Goal: Communication & Community: Answer question/provide support

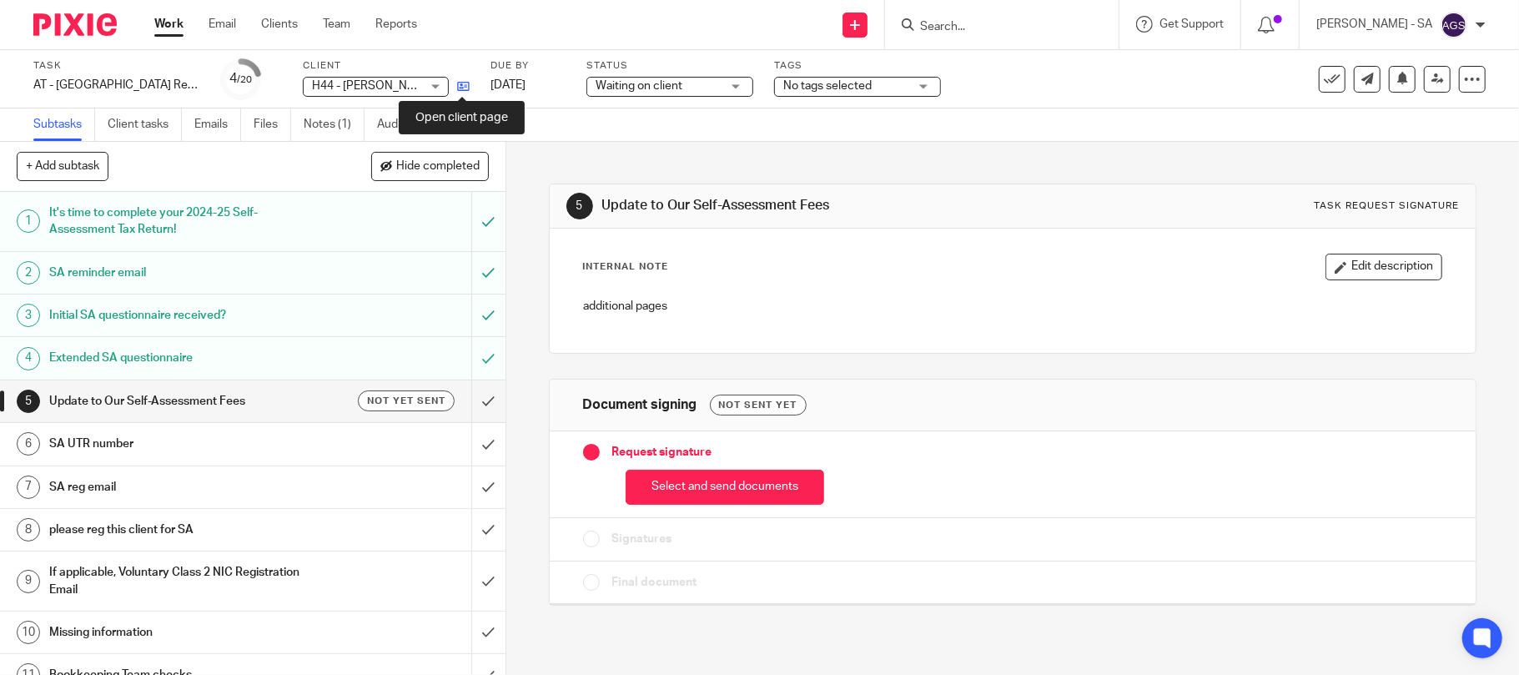
click at [458, 84] on icon at bounding box center [463, 86] width 13 height 13
click at [200, 131] on link "Emails" at bounding box center [217, 124] width 47 height 33
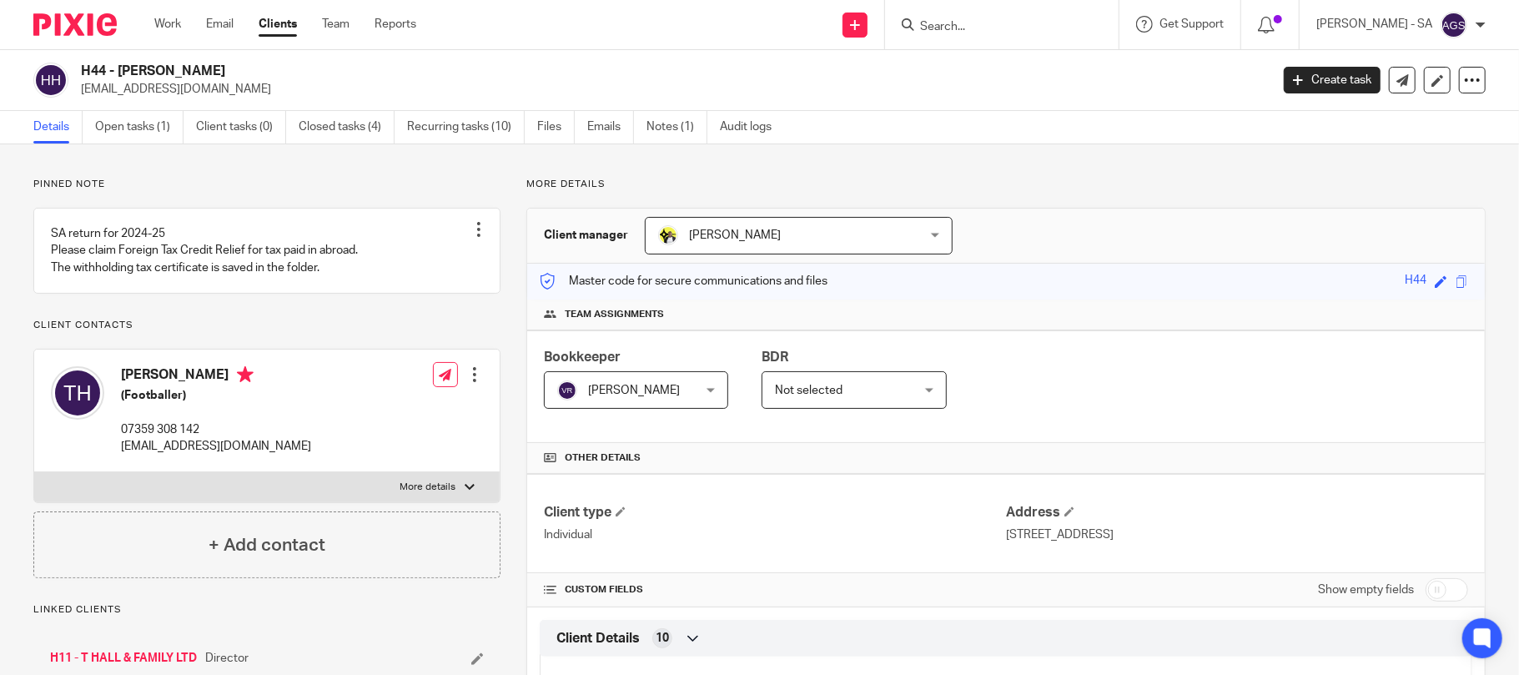
drag, startPoint x: 205, startPoint y: 68, endPoint x: 120, endPoint y: 60, distance: 85.4
click at [120, 60] on div "H44 - TYRESE HALL tyreseshall@icloud.com Create task Update from Companies Hous…" at bounding box center [759, 80] width 1519 height 61
copy h2 "TYRESE HALL"
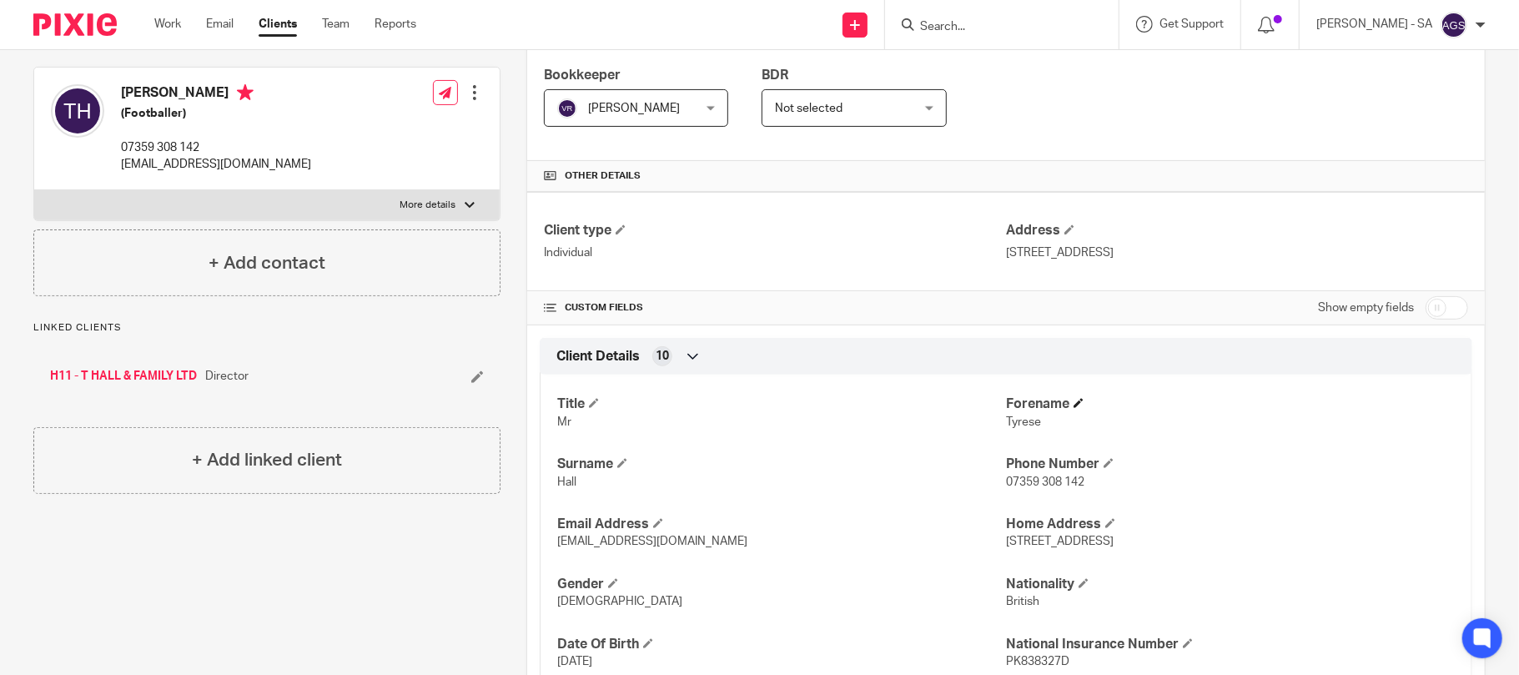
scroll to position [334, 0]
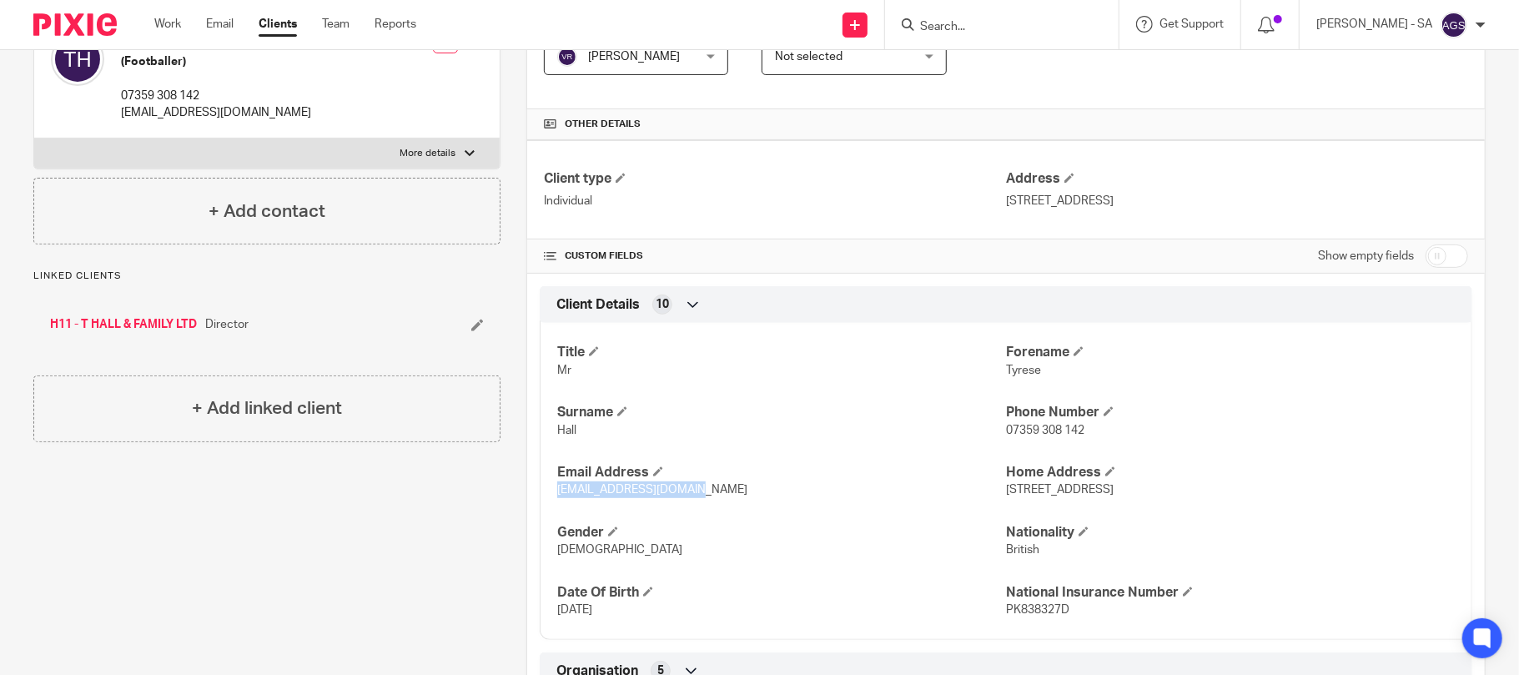
drag, startPoint x: 681, startPoint y: 499, endPoint x: 549, endPoint y: 495, distance: 131.8
click at [549, 495] on div "Title Mr Forename Tyrese Surname Hall Phone Number 07359 308 142 Email Address …" at bounding box center [1006, 474] width 932 height 329
copy span "tyreseshall@icloud.com"
drag, startPoint x: 1073, startPoint y: 431, endPoint x: 996, endPoint y: 434, distance: 76.8
click at [1006, 434] on span "07359 308 142" at bounding box center [1045, 431] width 78 height 12
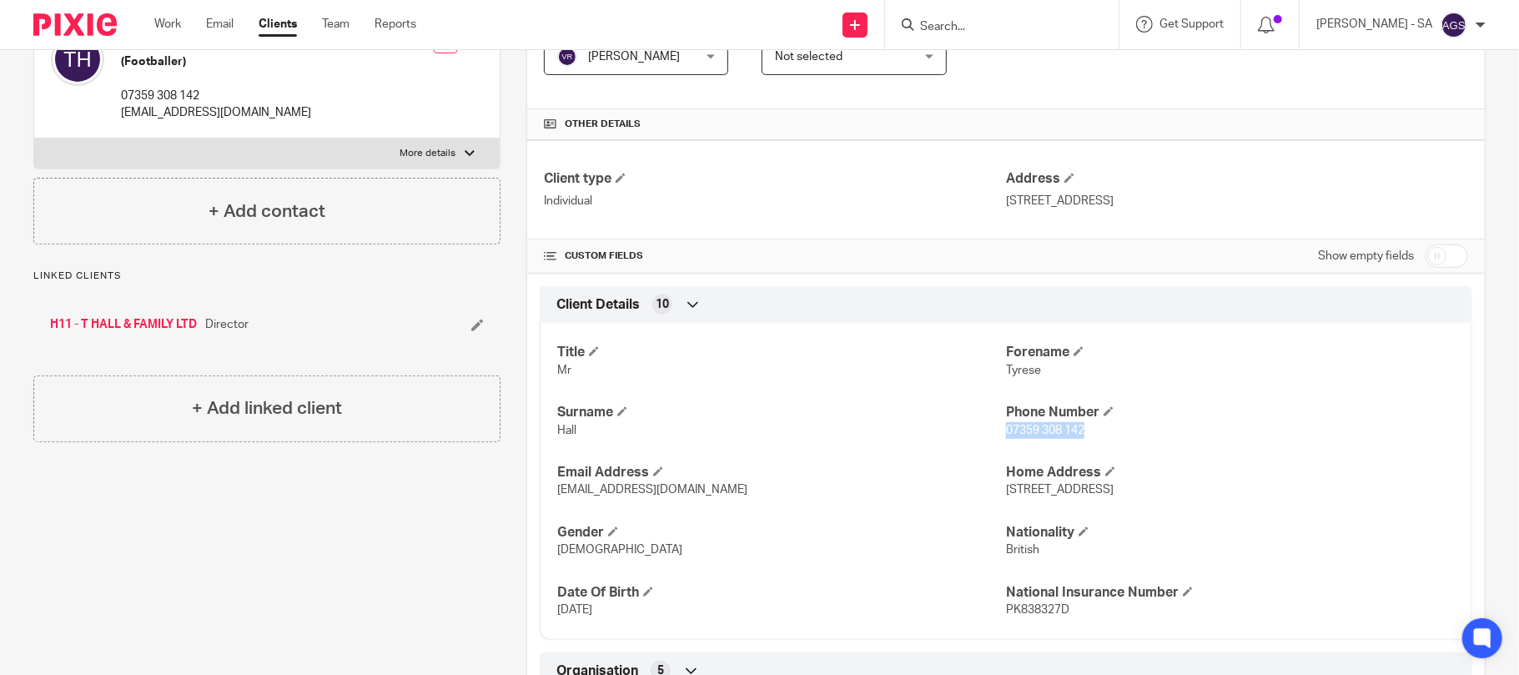
copy span "07359 308 142"
click at [1171, 277] on div "Client type Individual Address 32 Glebelands Close, London, N12 0AH CUSTOM FIEL…" at bounding box center [1005, 601] width 957 height 922
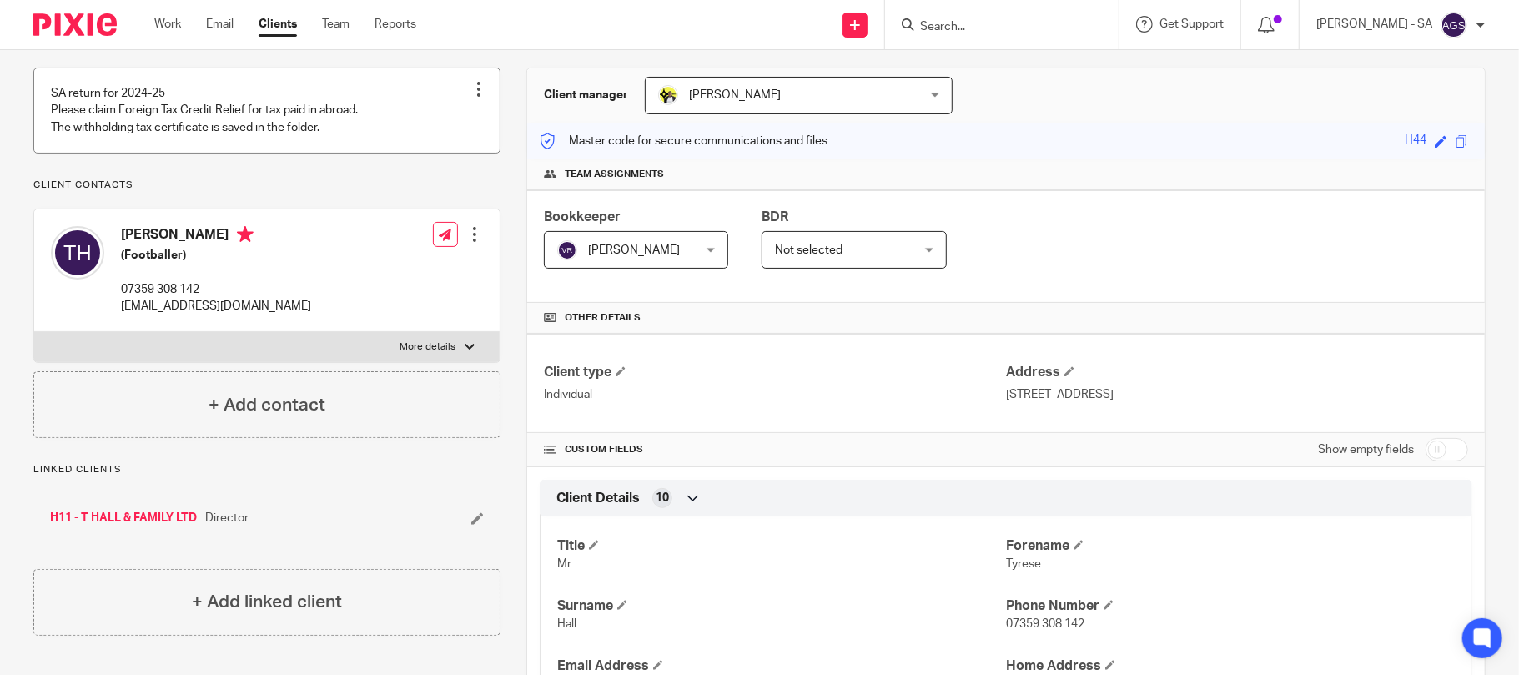
scroll to position [111, 0]
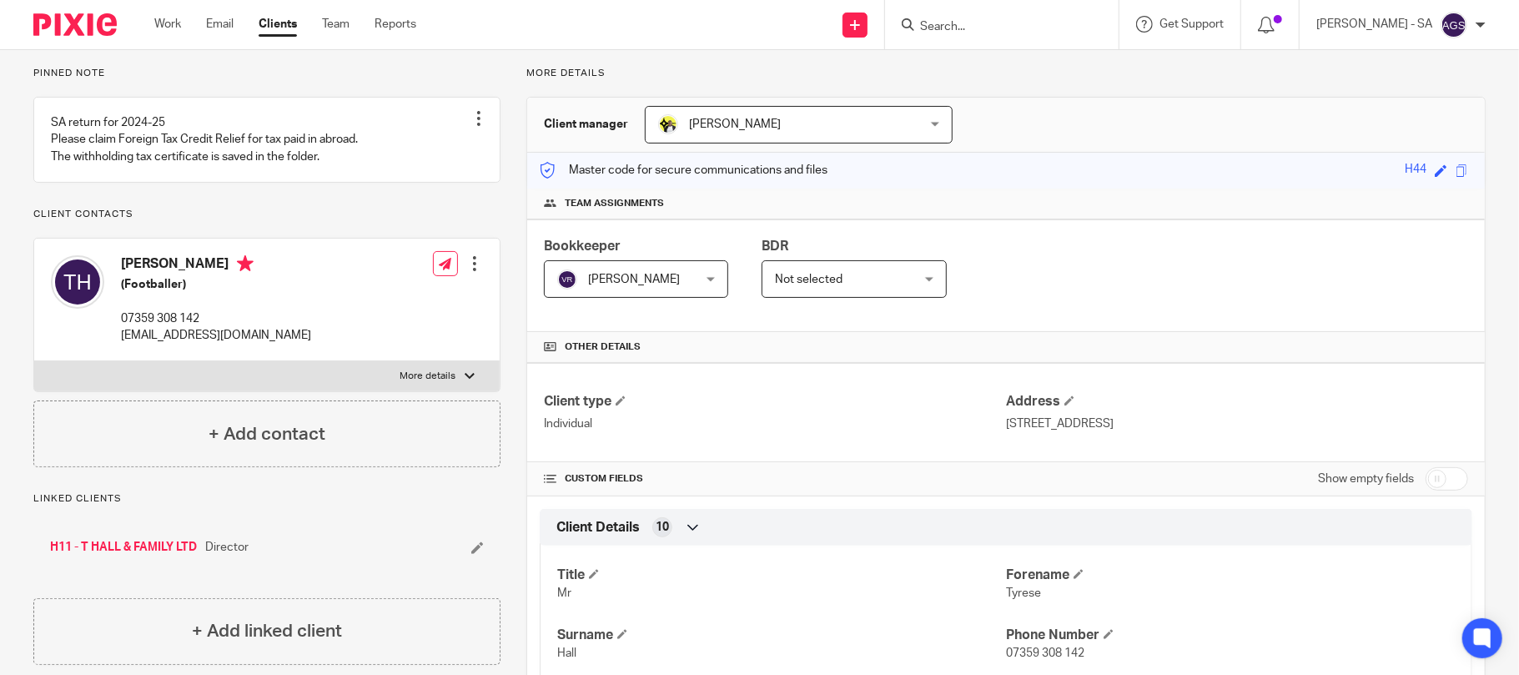
drag, startPoint x: 188, startPoint y: 284, endPoint x: 121, endPoint y: 284, distance: 66.7
click at [122, 276] on h4 "[PERSON_NAME]" at bounding box center [216, 265] width 190 height 21
copy h4 "Tyrese Hal"
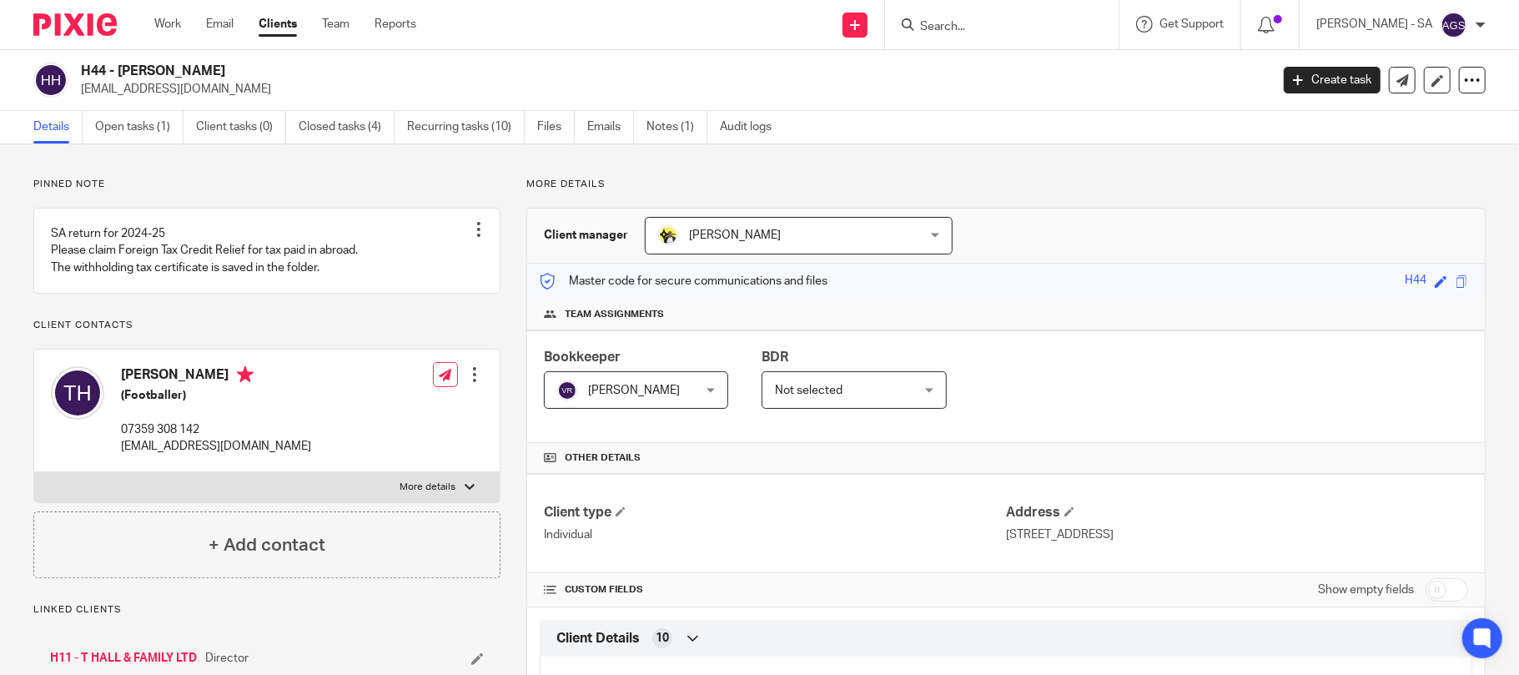
drag, startPoint x: 1203, startPoint y: 534, endPoint x: 994, endPoint y: 541, distance: 208.6
click at [1006, 541] on p "32 Glebelands Close, London, N12 0AH" at bounding box center [1237, 534] width 462 height 17
copy p "32 Glebelands Close, London, N12 0AH"
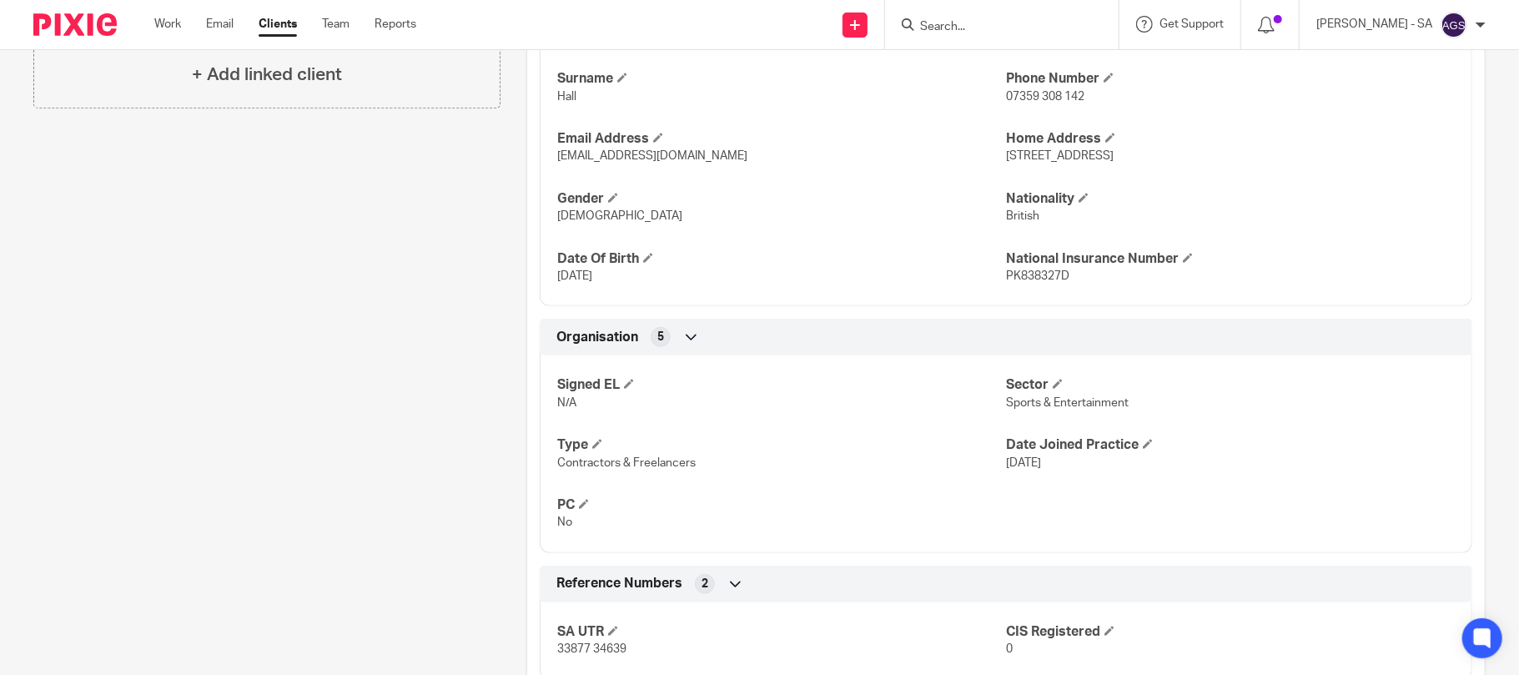
scroll to position [771, 0]
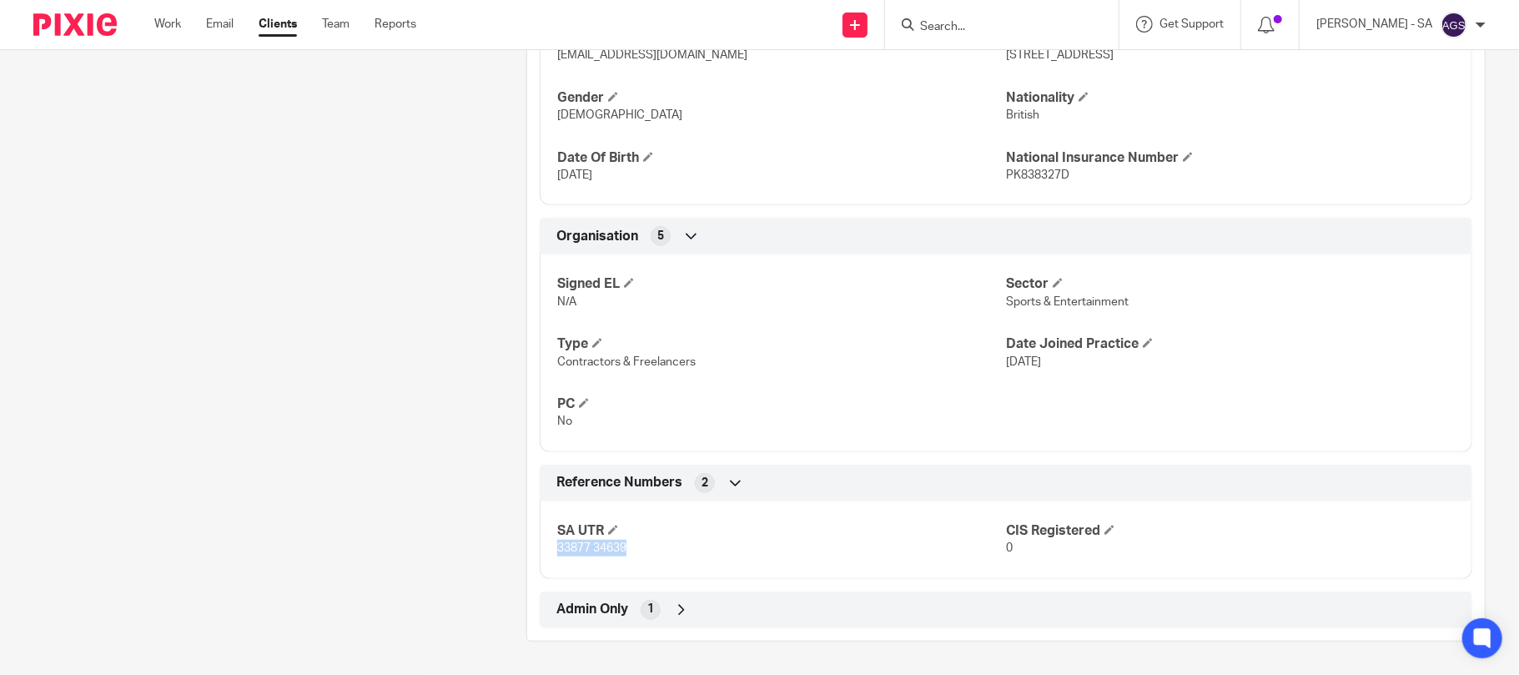
drag, startPoint x: 631, startPoint y: 545, endPoint x: 554, endPoint y: 551, distance: 77.0
click at [557, 551] on p "33877 34639" at bounding box center [781, 548] width 449 height 17
copy span "33877 34639"
drag, startPoint x: 1061, startPoint y: 168, endPoint x: 1023, endPoint y: 197, distance: 48.2
click at [993, 183] on div "Title Mr Forename Tyrese Surname Hall Phone Number 07359 308 142 Email Address …" at bounding box center [1006, 40] width 932 height 329
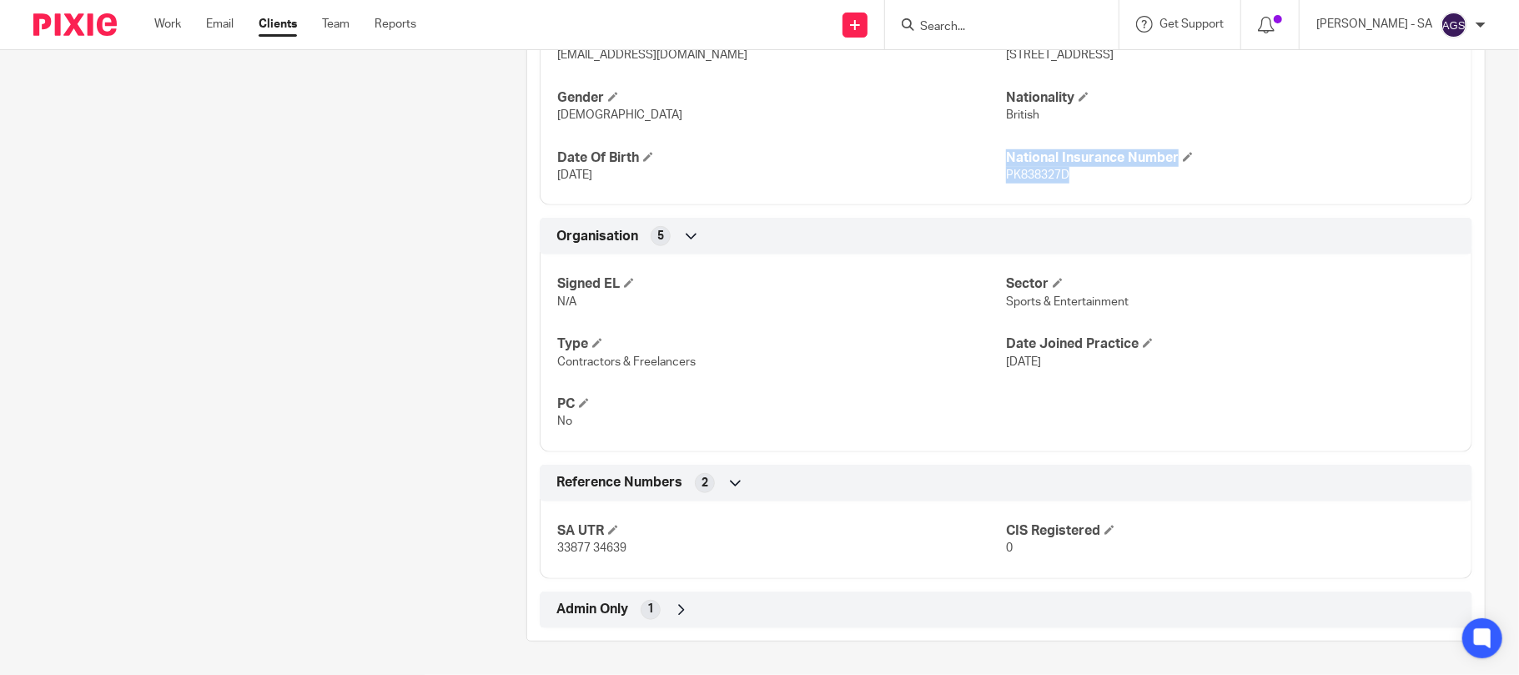
click at [1153, 201] on div "Title Mr Forename Tyrese Surname Hall Phone Number 07359 308 142 Email Address …" at bounding box center [1006, 40] width 932 height 329
drag, startPoint x: 1069, startPoint y: 180, endPoint x: 994, endPoint y: 182, distance: 75.1
click at [1006, 182] on p "PK838327D" at bounding box center [1230, 175] width 449 height 17
copy span "PK838327D"
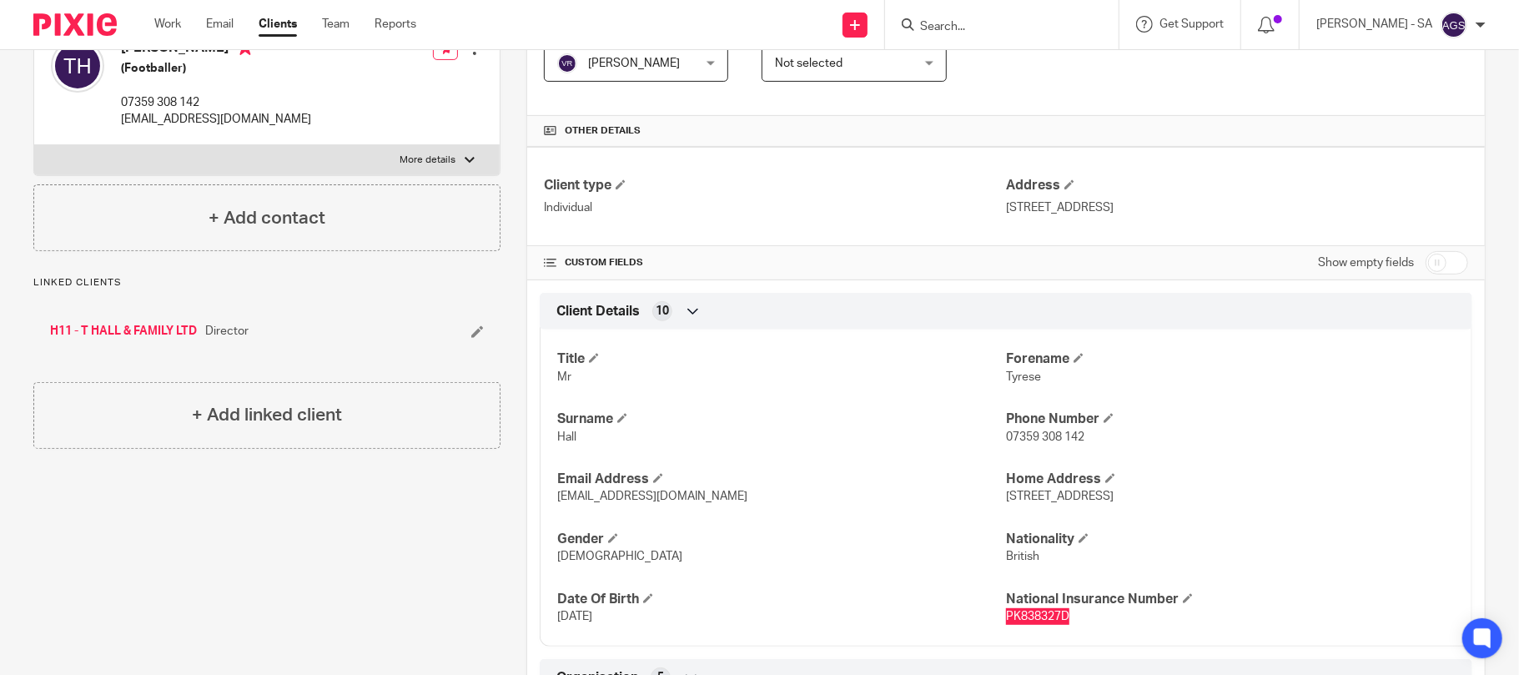
scroll to position [0, 0]
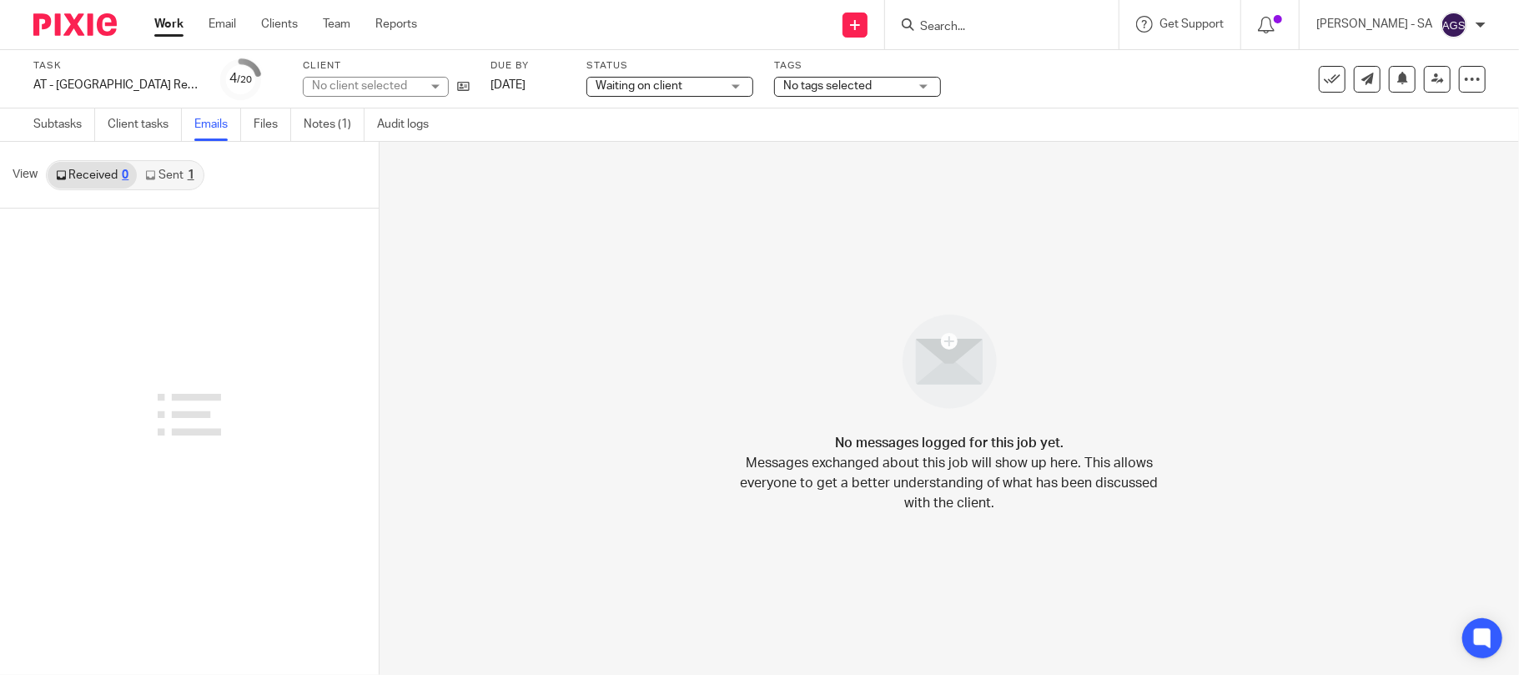
click at [185, 168] on link "Sent 1" at bounding box center [169, 175] width 65 height 27
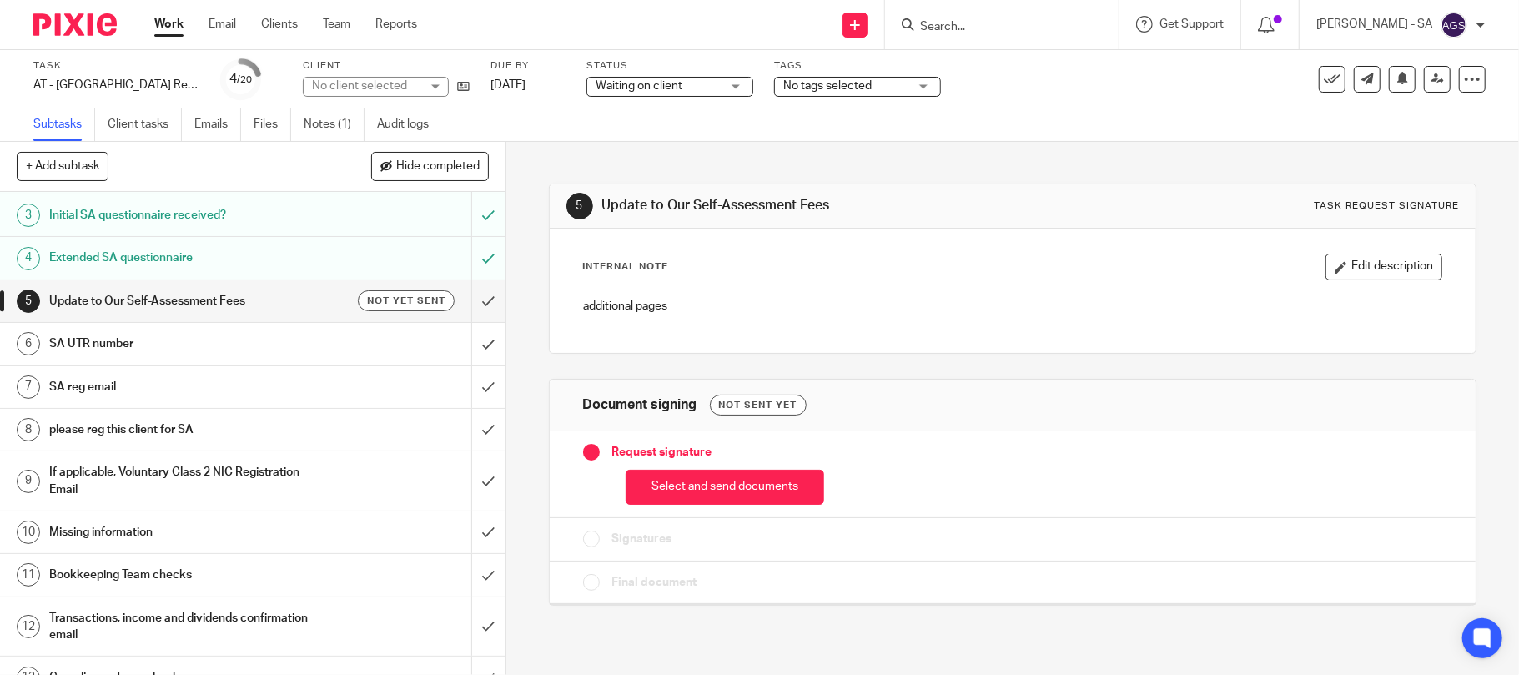
scroll to position [222, 0]
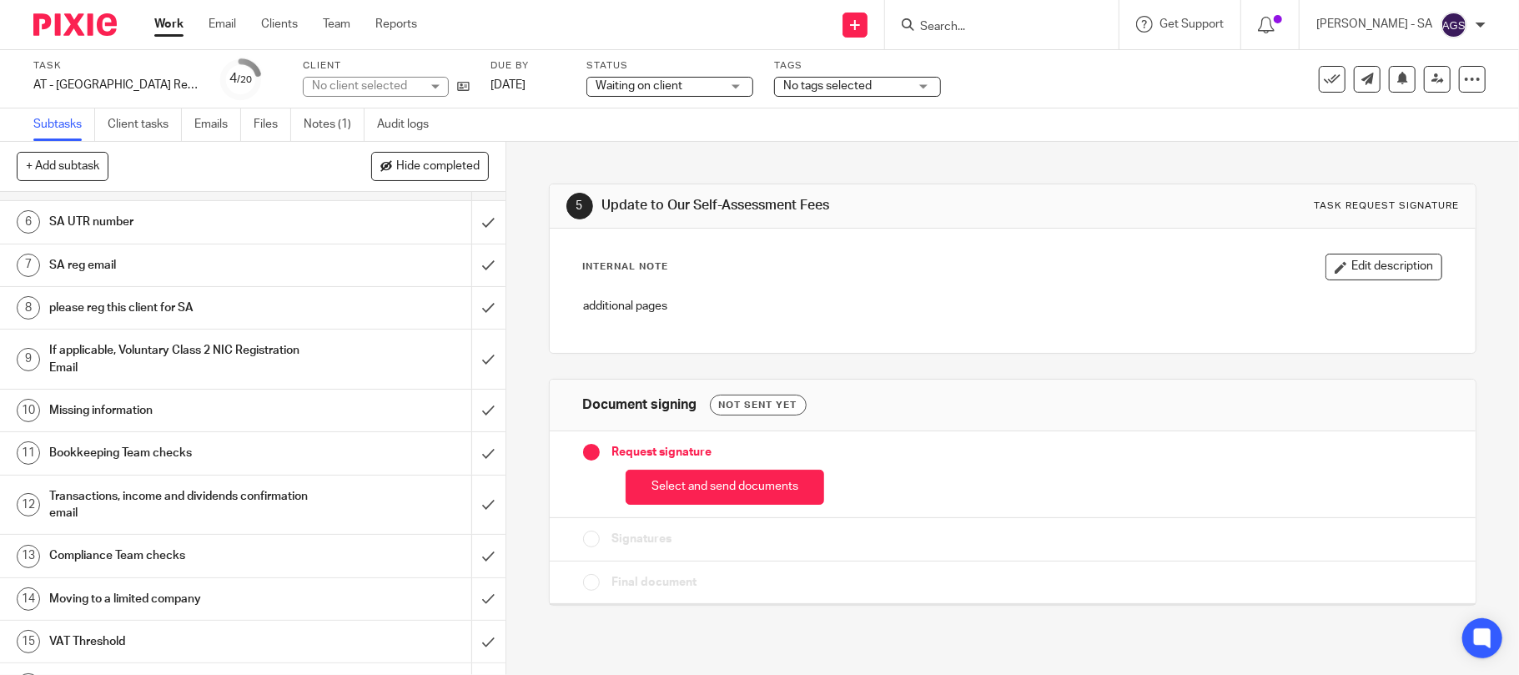
click at [112, 414] on h1 "Missing information" at bounding box center [184, 410] width 270 height 25
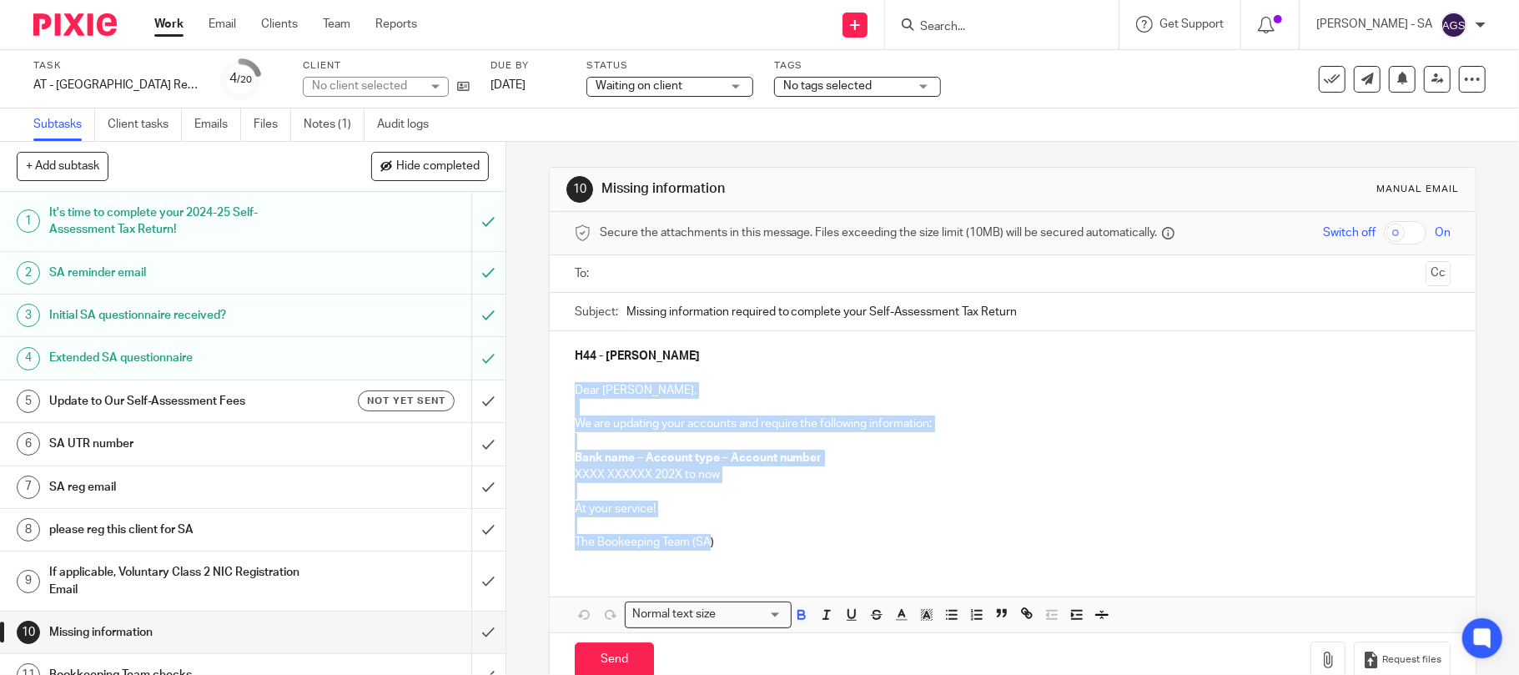
drag, startPoint x: 564, startPoint y: 389, endPoint x: 704, endPoint y: 542, distance: 207.8
click at [704, 542] on div "H44 - [PERSON_NAME] Dear [PERSON_NAME], We are updating your accounts and requi…" at bounding box center [1013, 447] width 927 height 232
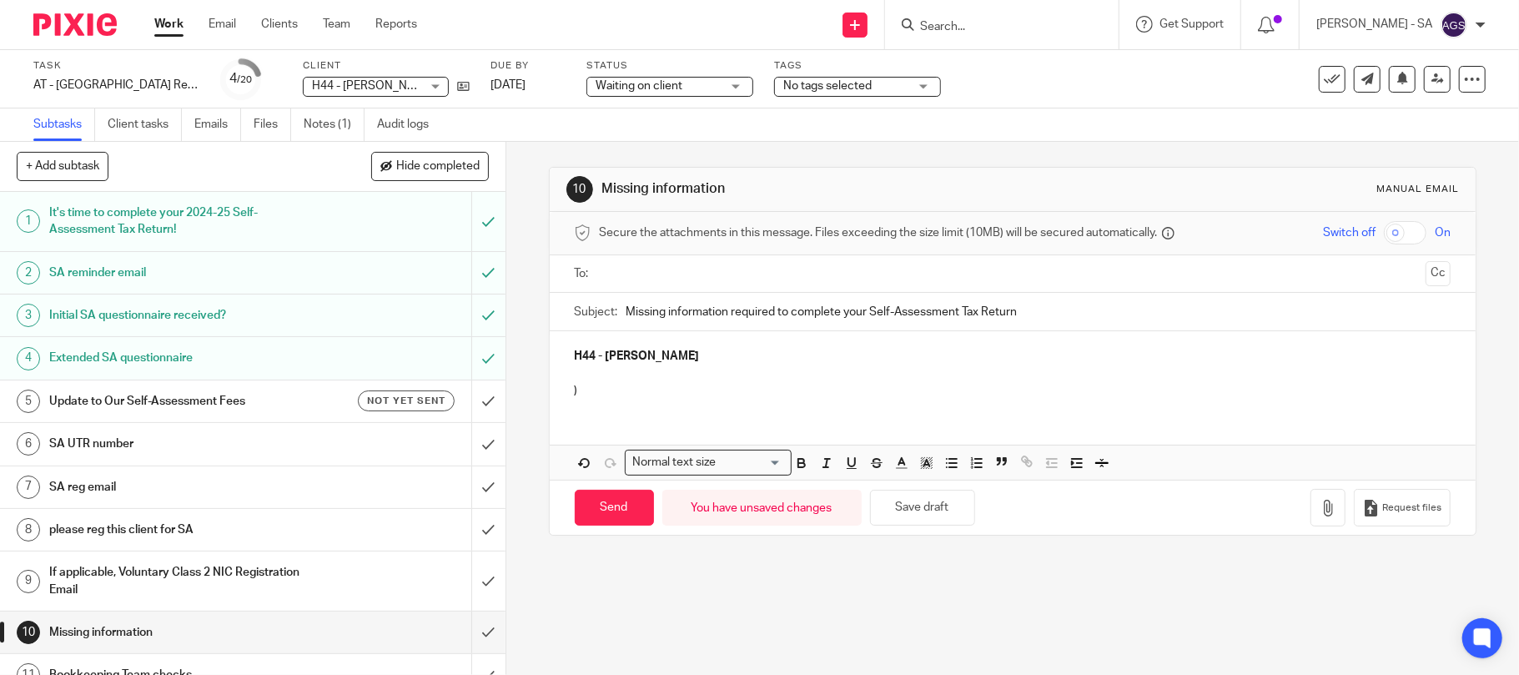
click at [591, 397] on p ")" at bounding box center [1013, 390] width 877 height 17
click at [575, 377] on p at bounding box center [1013, 372] width 877 height 17
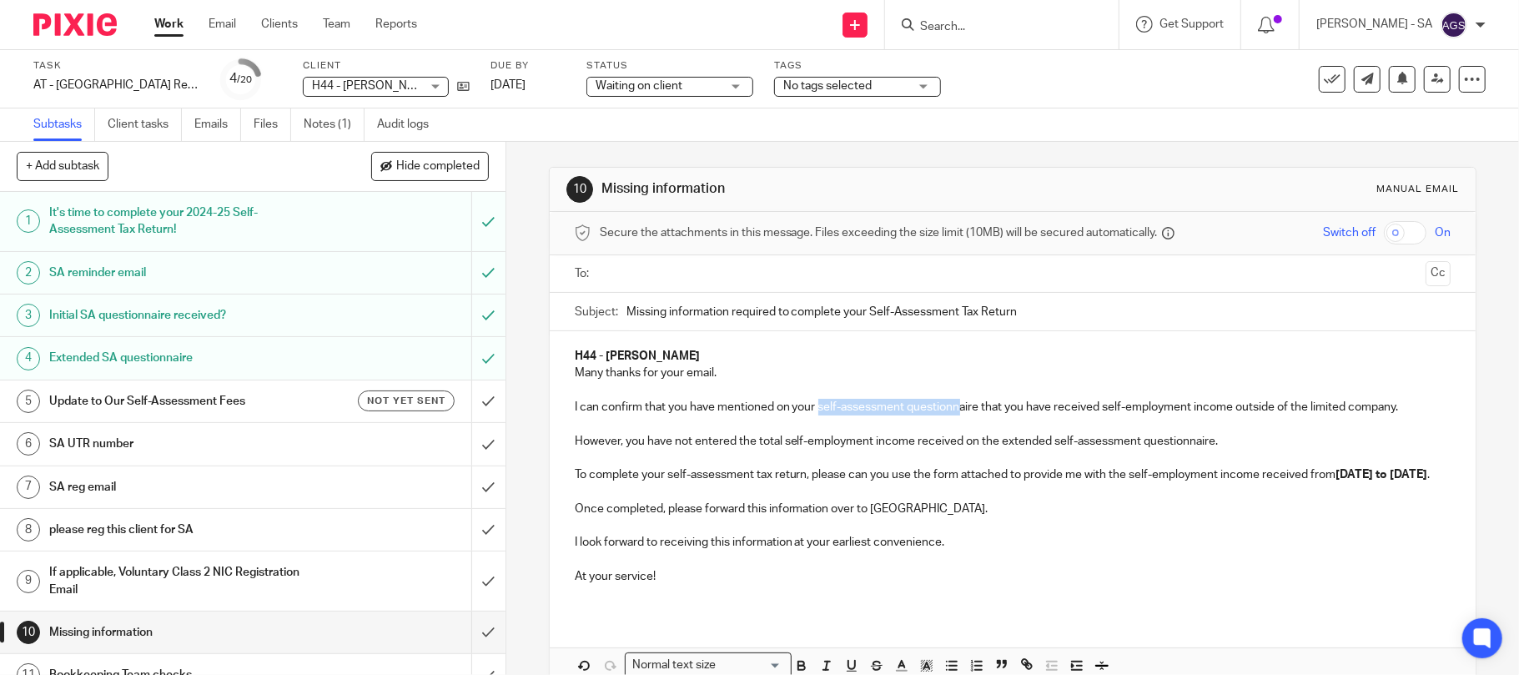
drag, startPoint x: 812, startPoint y: 408, endPoint x: 957, endPoint y: 411, distance: 146.0
click at [957, 411] on p "I can confirm that you have mentioned on your self-assessment questionnaire tha…" at bounding box center [1013, 407] width 877 height 17
click at [1001, 374] on p "Many thanks for your email." at bounding box center [1013, 372] width 877 height 17
drag, startPoint x: 1098, startPoint y: 410, endPoint x: 1186, endPoint y: 402, distance: 88.8
click at [1186, 402] on p "I can confirm that you have mentioned on your self-assessment questionnaire tha…" at bounding box center [1013, 407] width 877 height 17
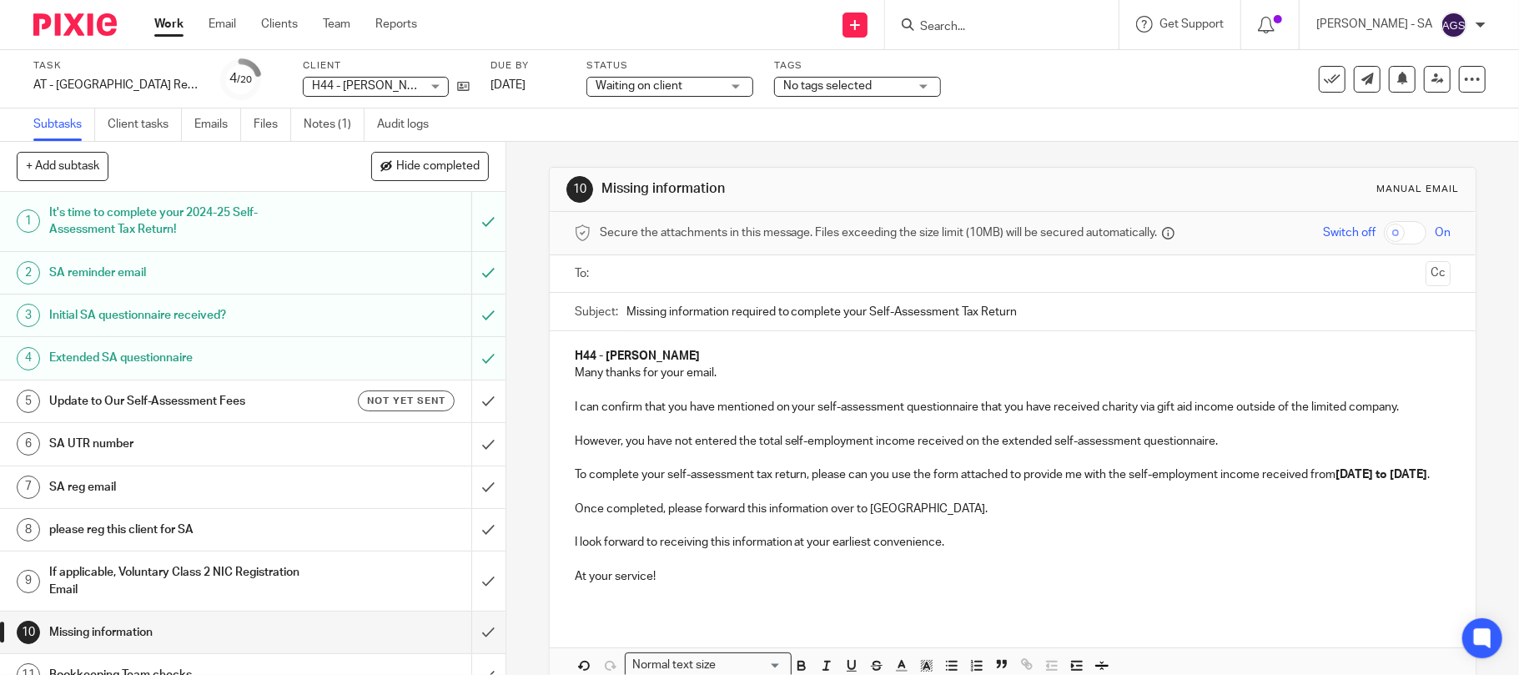
drag, startPoint x: 1395, startPoint y: 408, endPoint x: 1363, endPoint y: 442, distance: 46.6
click at [1393, 408] on p "I can confirm that you have mentioned on your self-assessment questionnaire tha…" at bounding box center [1013, 407] width 877 height 17
drag, startPoint x: 752, startPoint y: 445, endPoint x: 865, endPoint y: 444, distance: 112.6
click at [865, 444] on p "However, you have not entered the total self-employment income received on the …" at bounding box center [1013, 441] width 877 height 17
drag, startPoint x: 1098, startPoint y: 415, endPoint x: 1189, endPoint y: 409, distance: 92.0
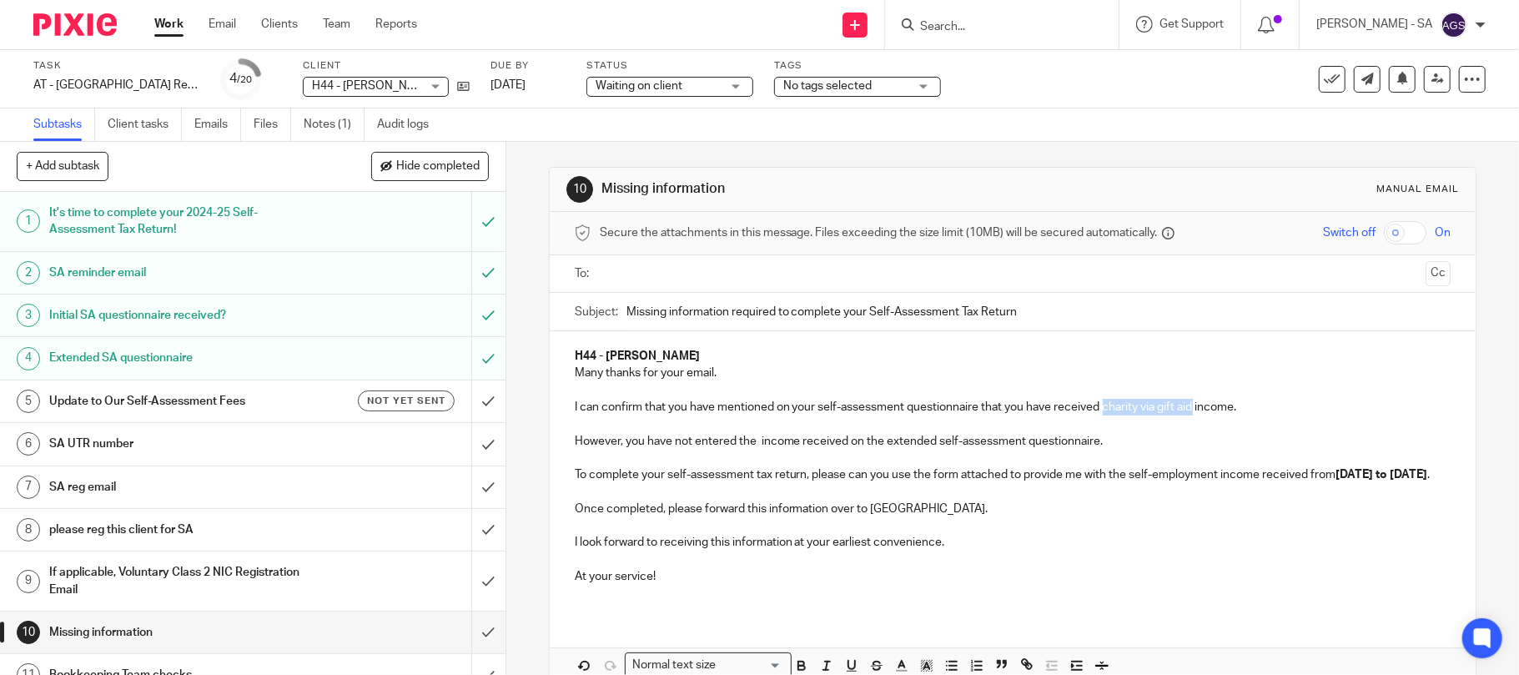
click at [1189, 409] on p "I can confirm that you have mentioned on your self-assessment questionnaire tha…" at bounding box center [1013, 407] width 877 height 17
copy p "charity via gift aid"
click at [751, 445] on p "However, you have not entered the income received on the extended self-assessme…" at bounding box center [1013, 441] width 877 height 17
drag, startPoint x: 1123, startPoint y: 484, endPoint x: 1214, endPoint y: 479, distance: 91.9
click at [1214, 479] on p "To complete your self-assessment tax return, please can you use the form attach…" at bounding box center [1013, 474] width 877 height 17
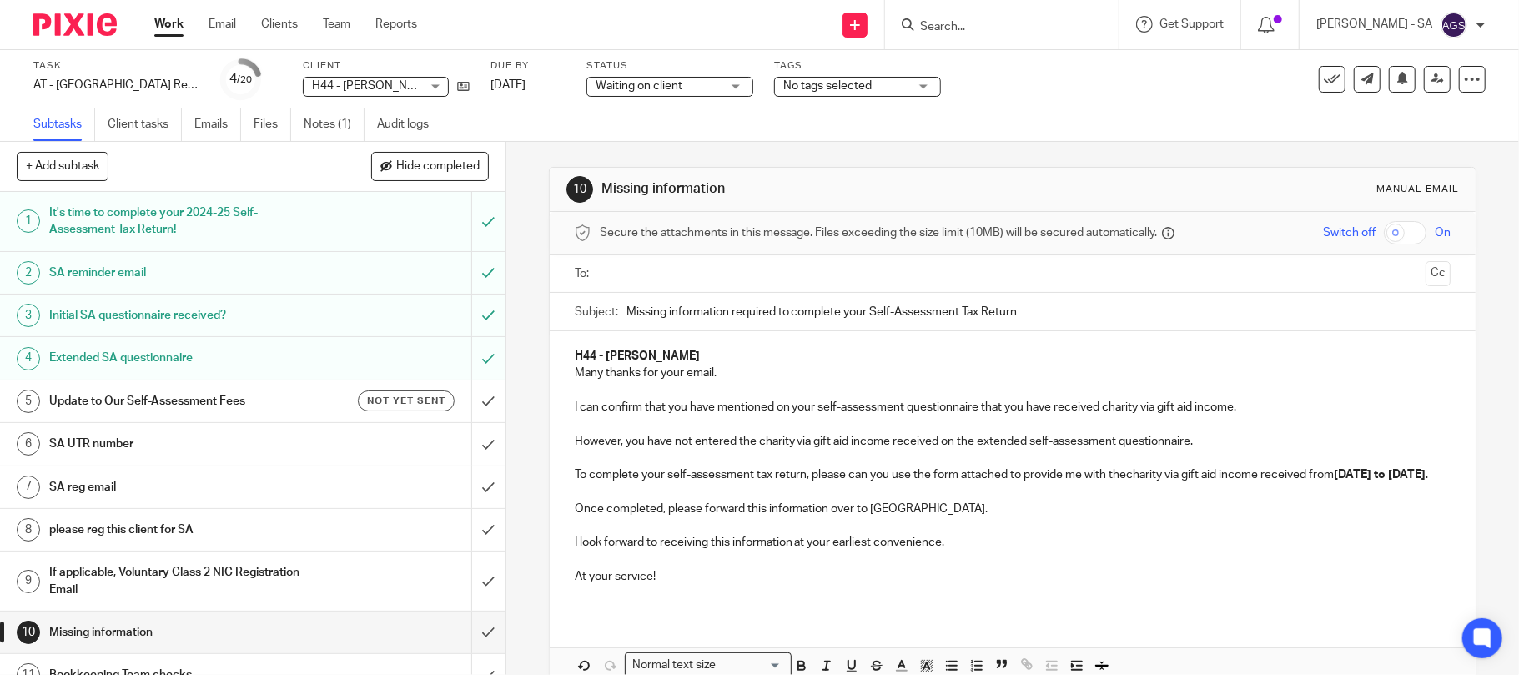
click at [1122, 477] on p "To complete your self-assessment tax return, please can you use the form attach…" at bounding box center [1013, 474] width 877 height 17
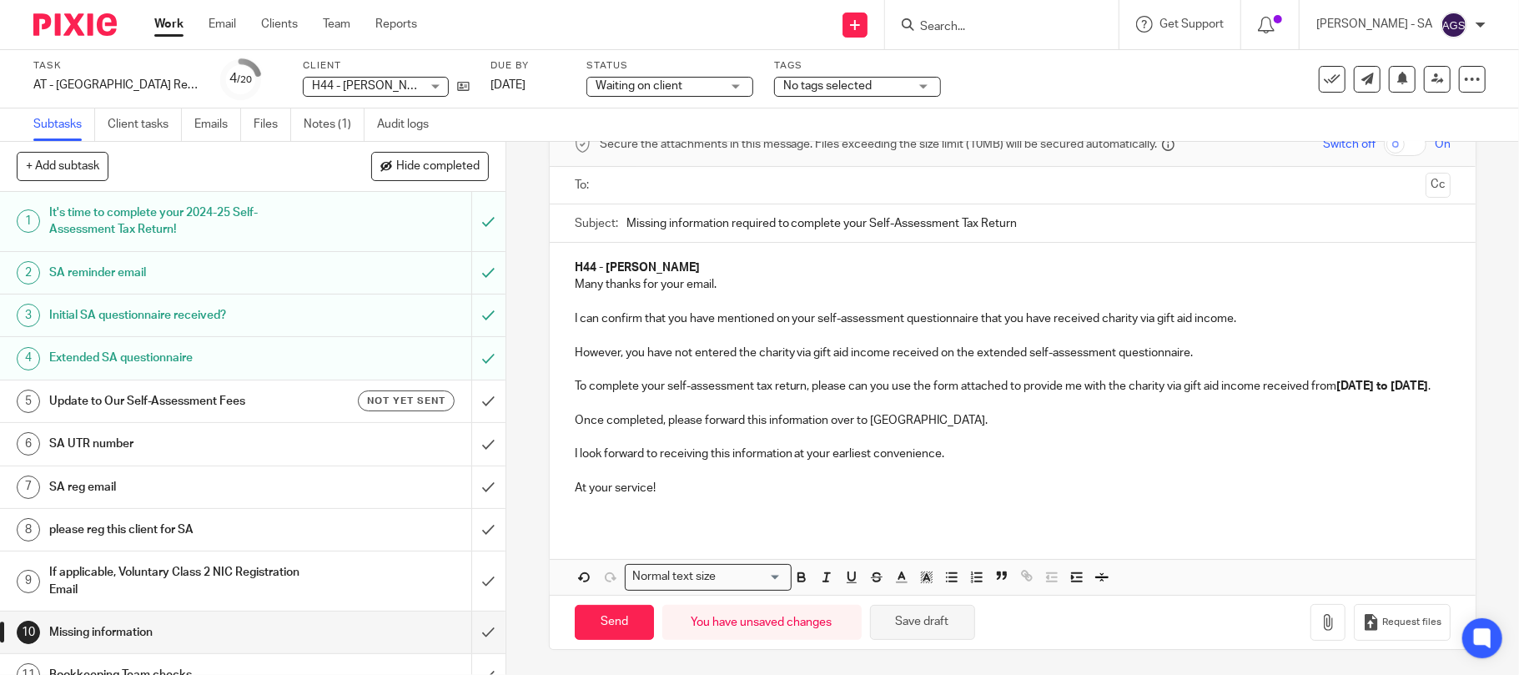
click at [927, 621] on button "Save draft" at bounding box center [922, 623] width 105 height 36
click at [602, 612] on input "Send" at bounding box center [614, 623] width 79 height 36
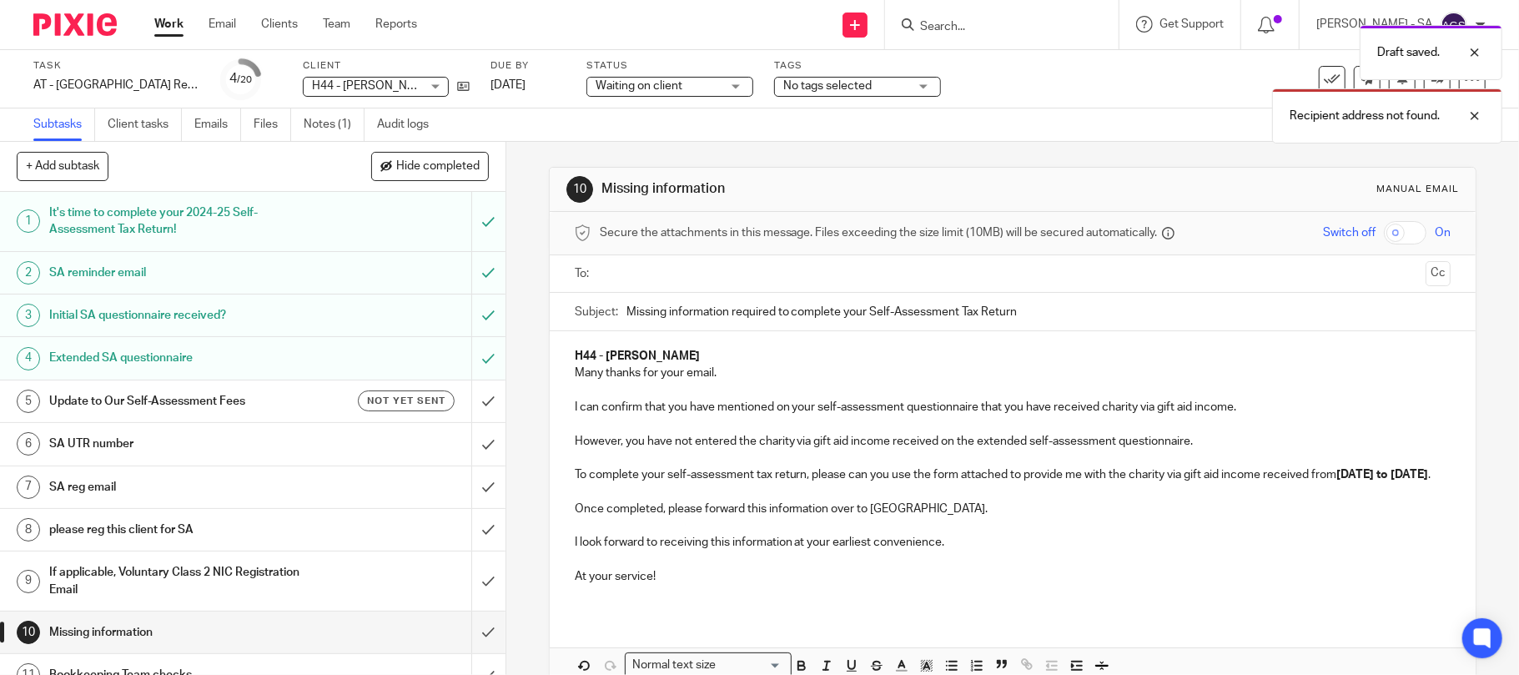
click at [606, 267] on input "text" at bounding box center [1013, 273] width 814 height 19
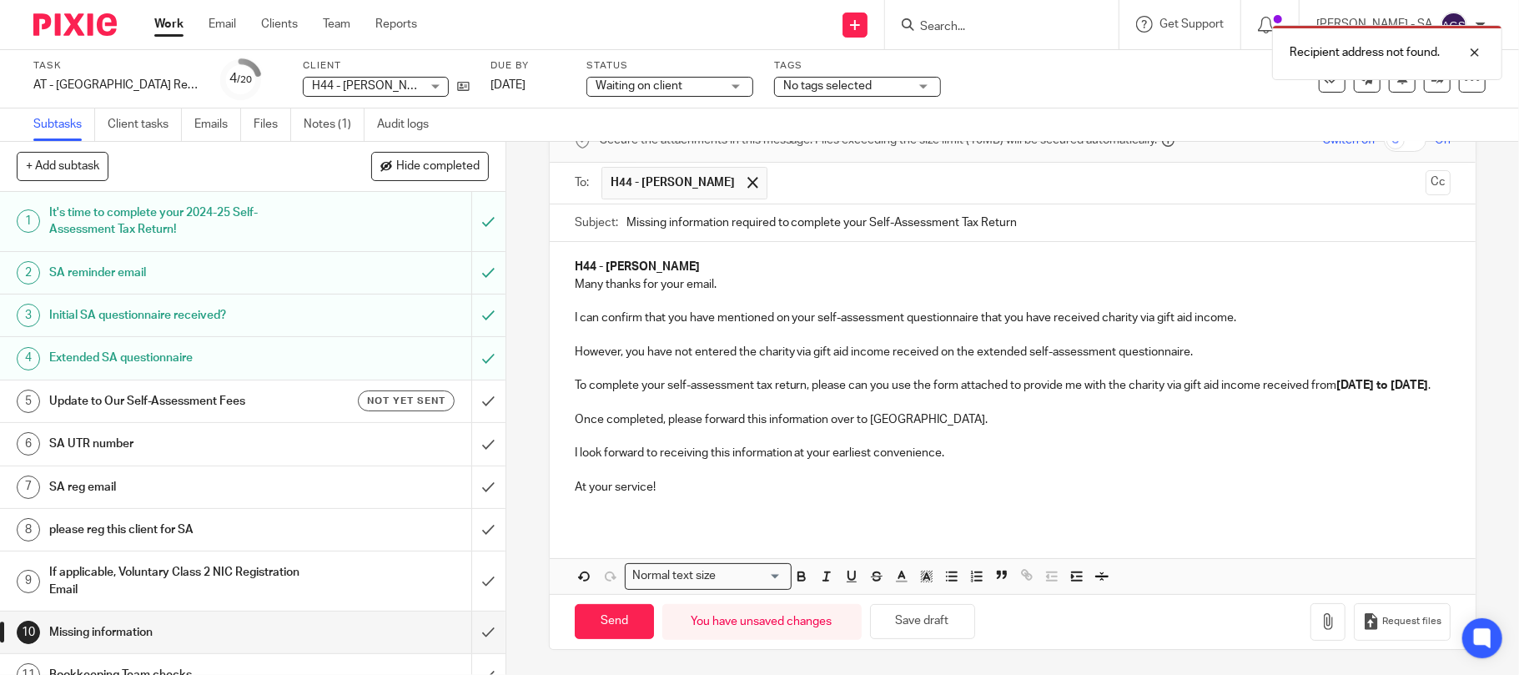
scroll to position [111, 0]
click at [594, 621] on input "Send" at bounding box center [614, 622] width 79 height 36
type input "Sent"
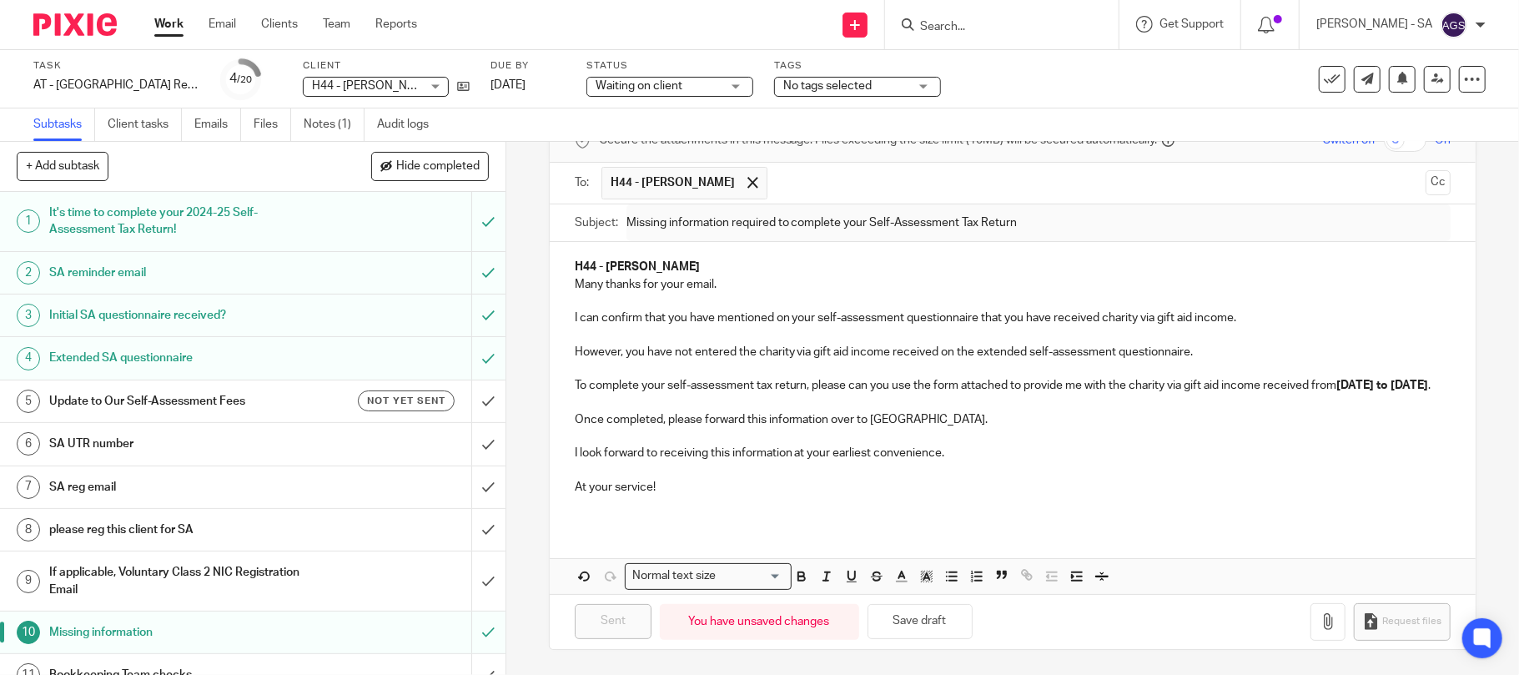
click at [364, 449] on div "SA UTR number" at bounding box center [251, 443] width 405 height 25
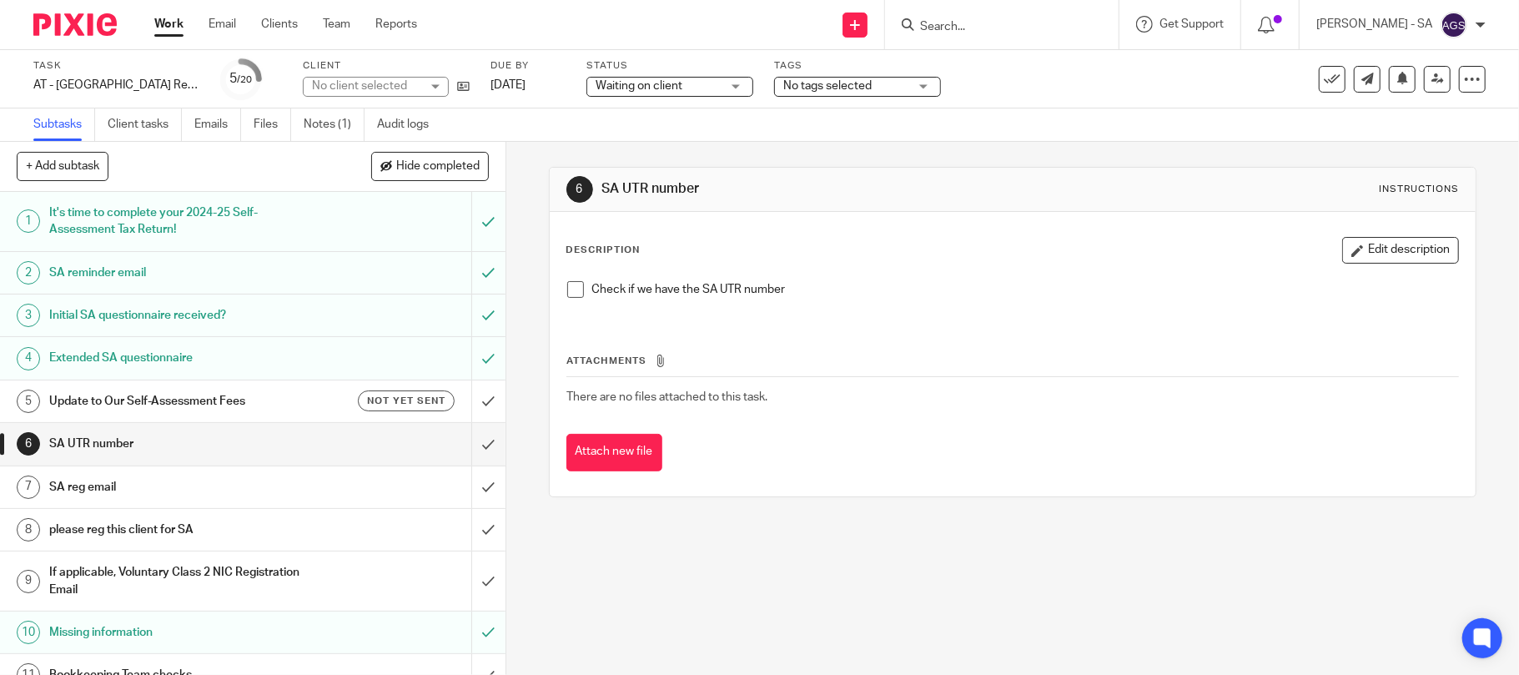
click at [567, 291] on span at bounding box center [575, 289] width 17 height 17
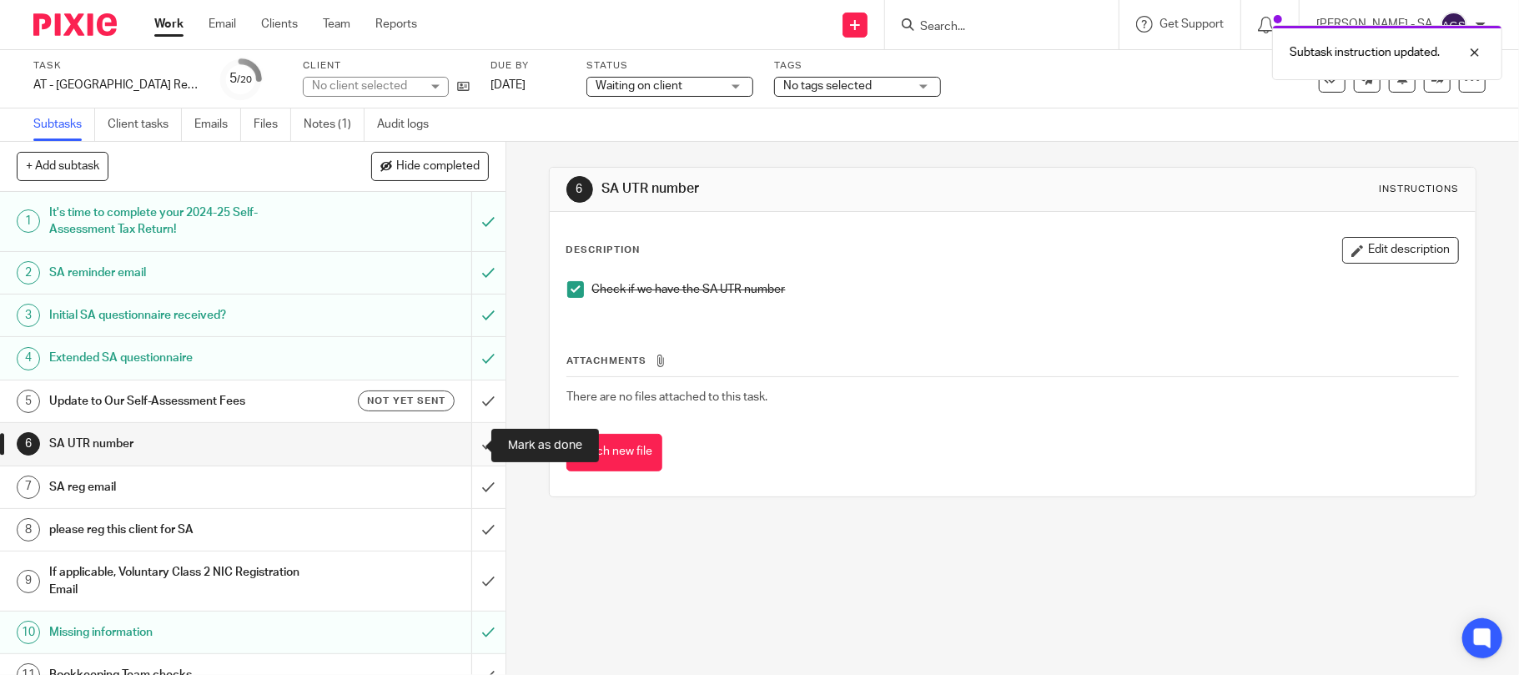
click at [465, 445] on input "submit" at bounding box center [252, 444] width 505 height 42
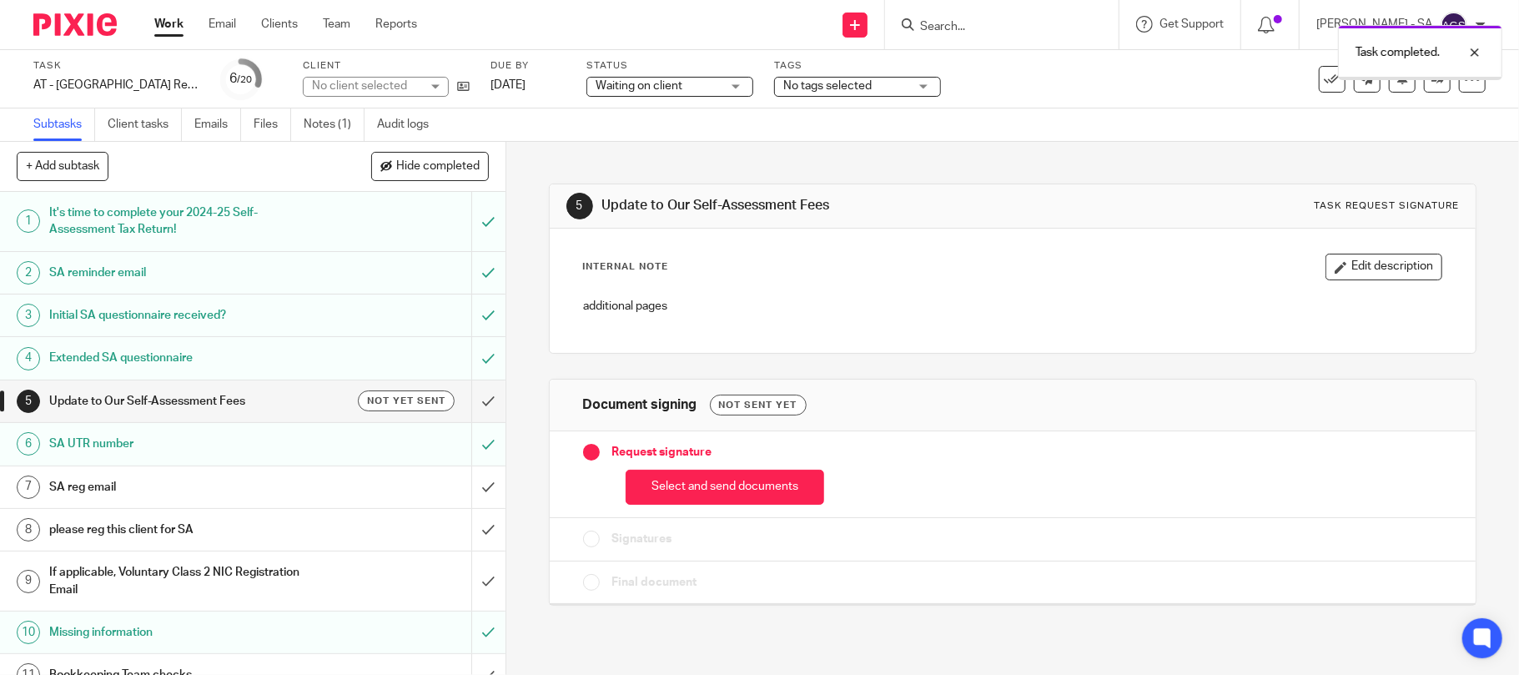
click at [460, 482] on input "submit" at bounding box center [252, 487] width 505 height 42
click at [471, 524] on input "submit" at bounding box center [252, 530] width 505 height 42
click at [464, 578] on input "submit" at bounding box center [252, 580] width 505 height 59
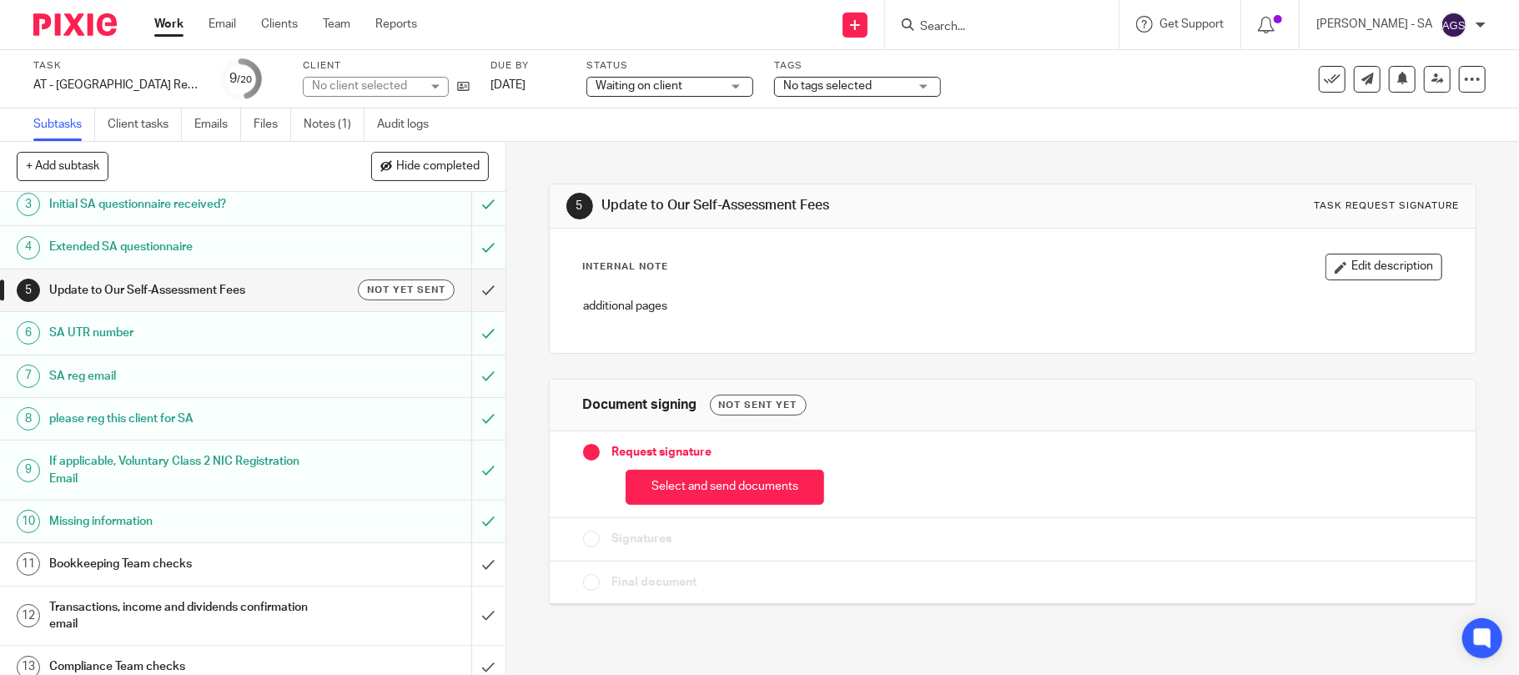
scroll to position [222, 0]
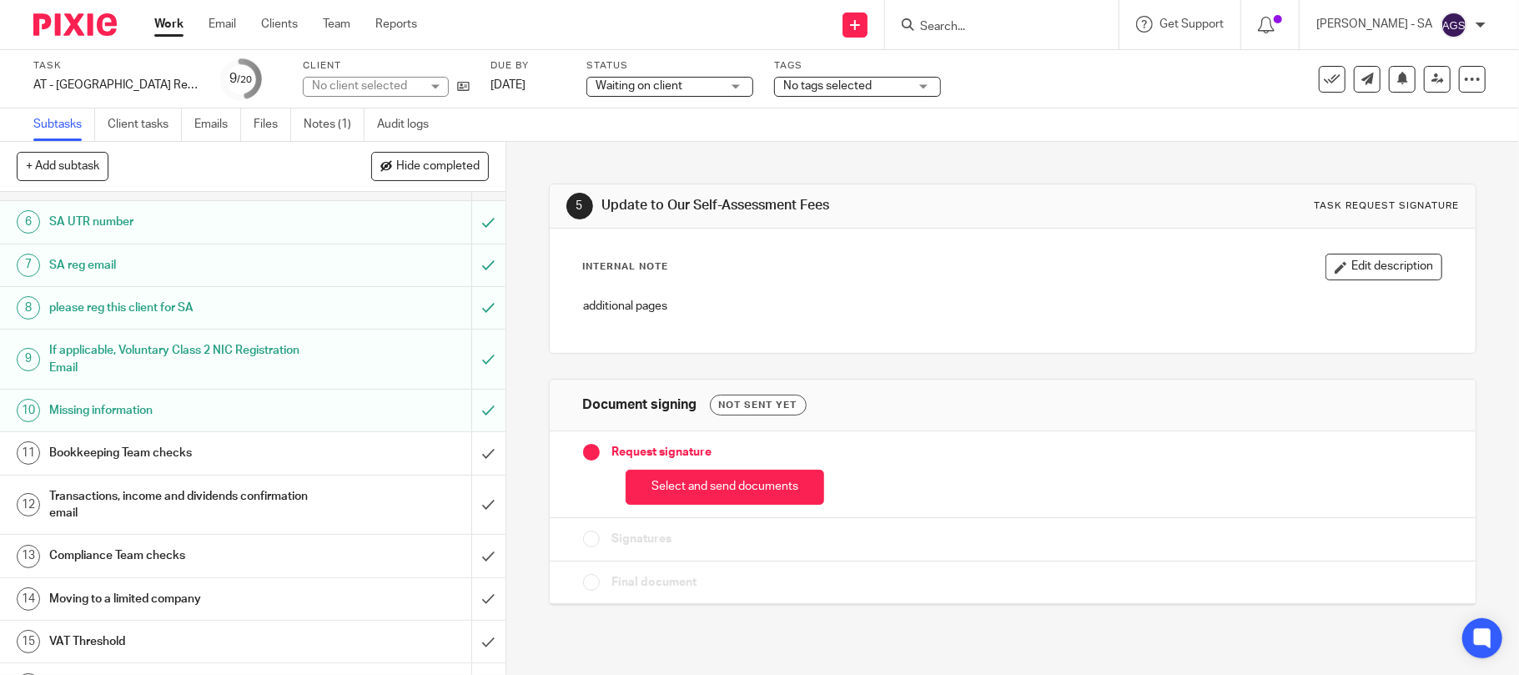
click at [148, 449] on h1 "Bookkeeping Team checks" at bounding box center [184, 452] width 270 height 25
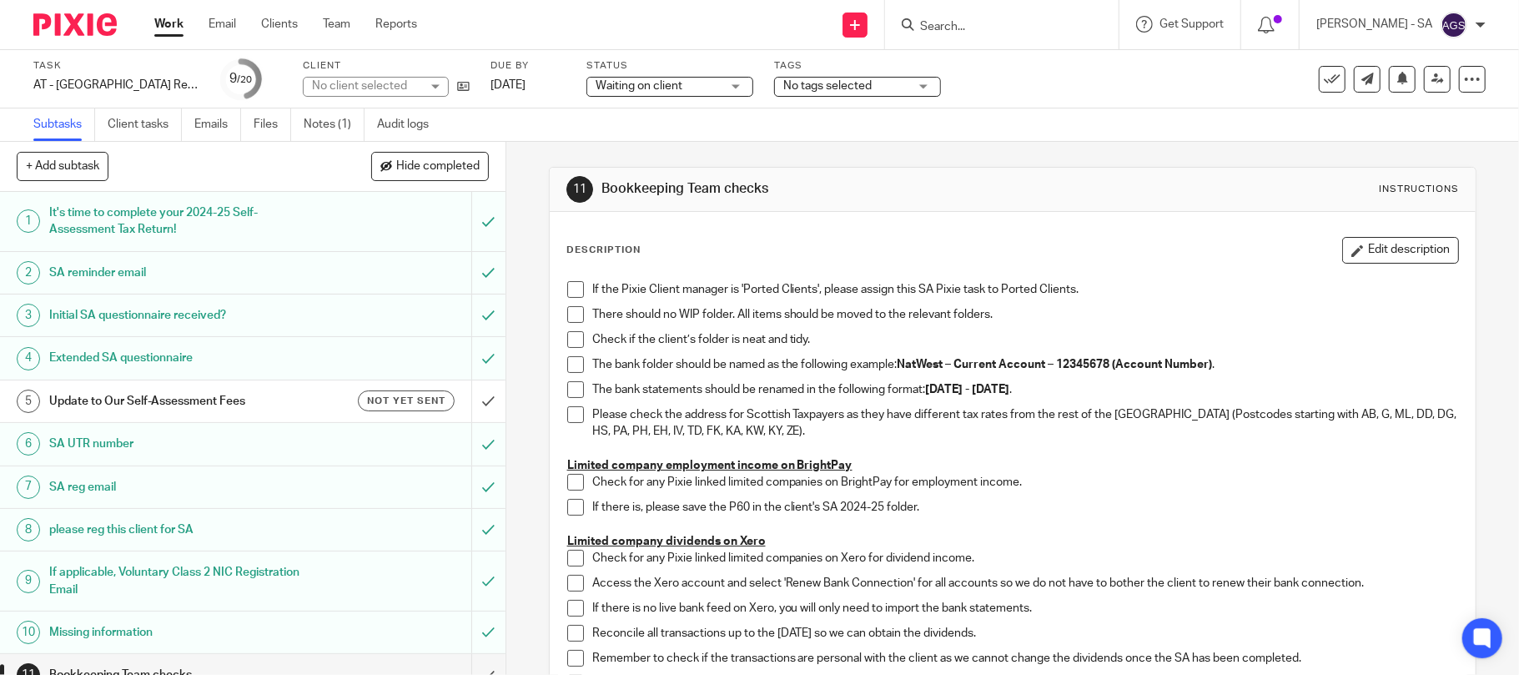
click at [567, 284] on span at bounding box center [575, 289] width 17 height 17
click at [567, 312] on span at bounding box center [575, 314] width 17 height 17
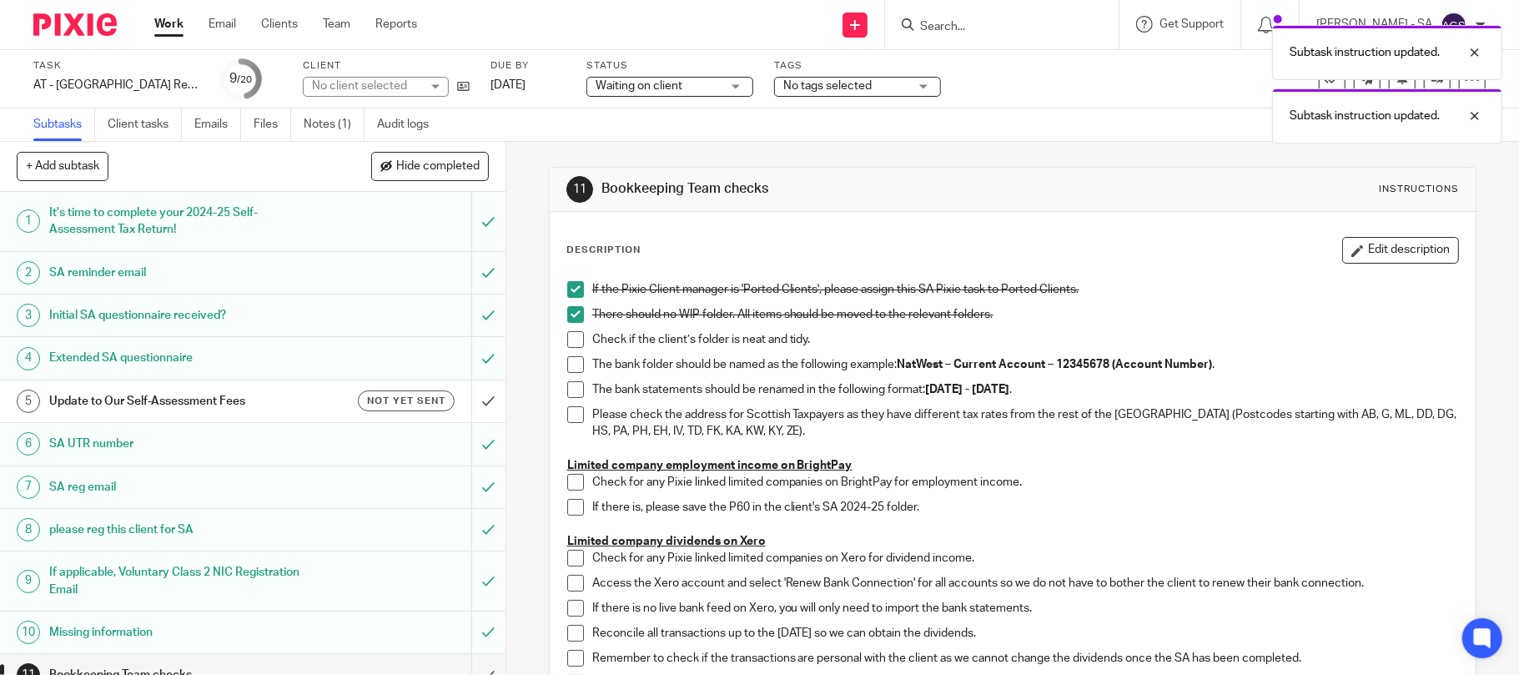
click at [570, 358] on span at bounding box center [575, 364] width 17 height 17
click at [567, 341] on span at bounding box center [575, 339] width 17 height 17
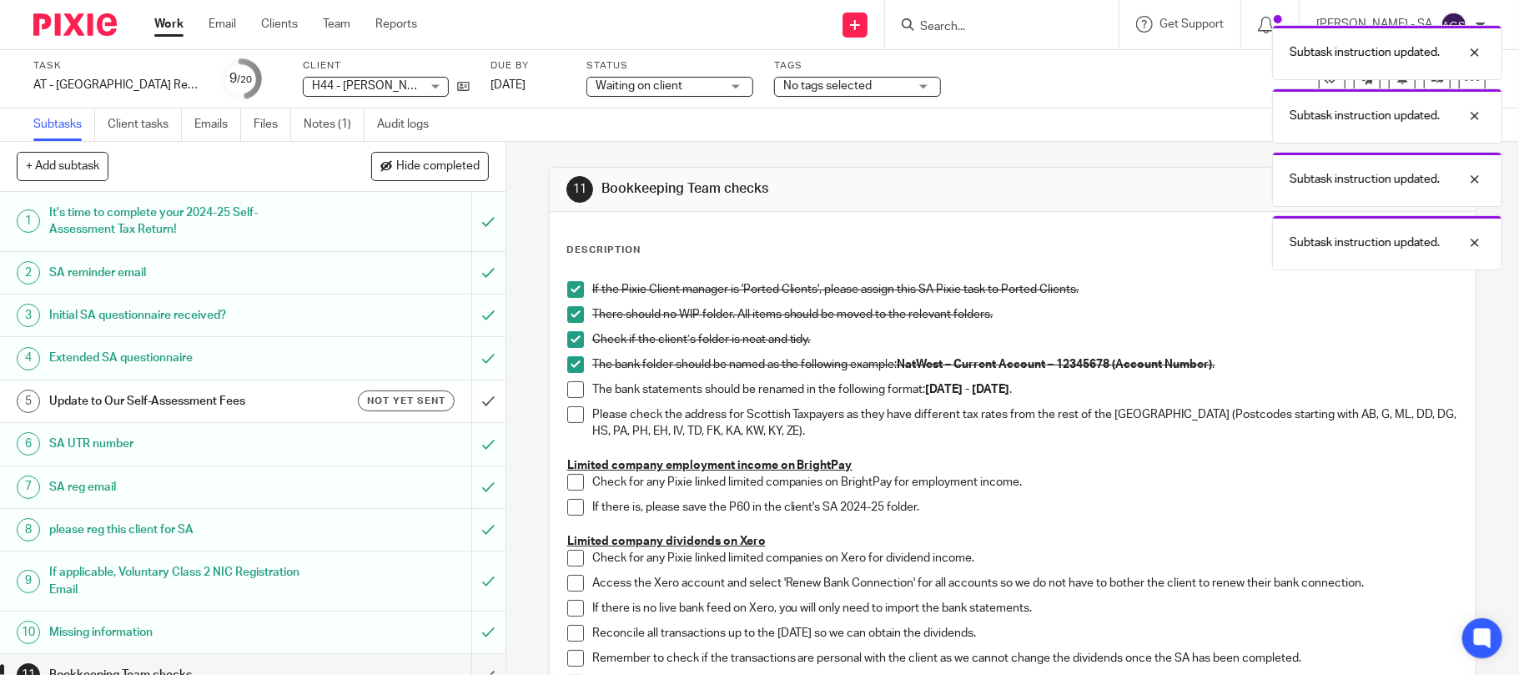
click at [567, 392] on span at bounding box center [575, 389] width 17 height 17
click at [567, 412] on span at bounding box center [575, 414] width 17 height 17
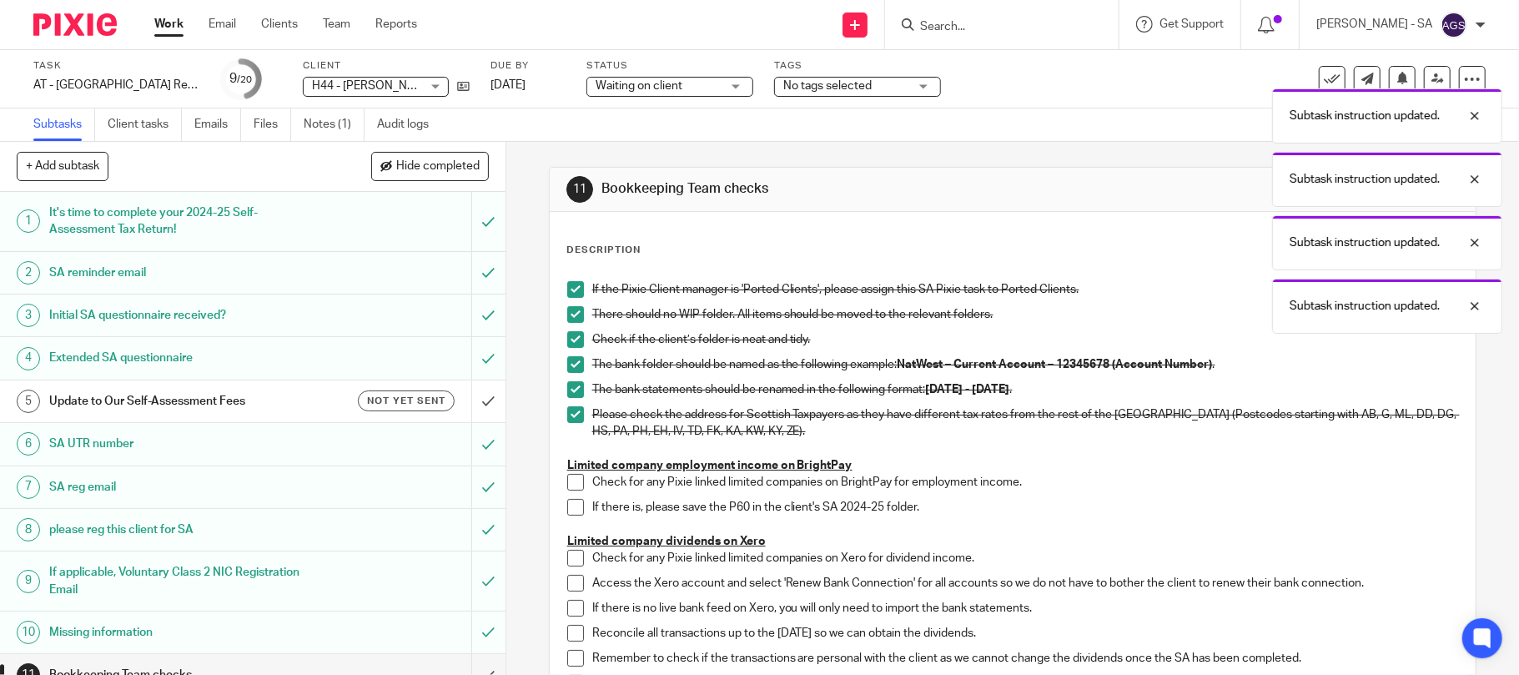
click at [567, 487] on span at bounding box center [575, 482] width 17 height 17
click at [567, 511] on span at bounding box center [575, 507] width 17 height 17
click at [569, 555] on span at bounding box center [575, 558] width 17 height 17
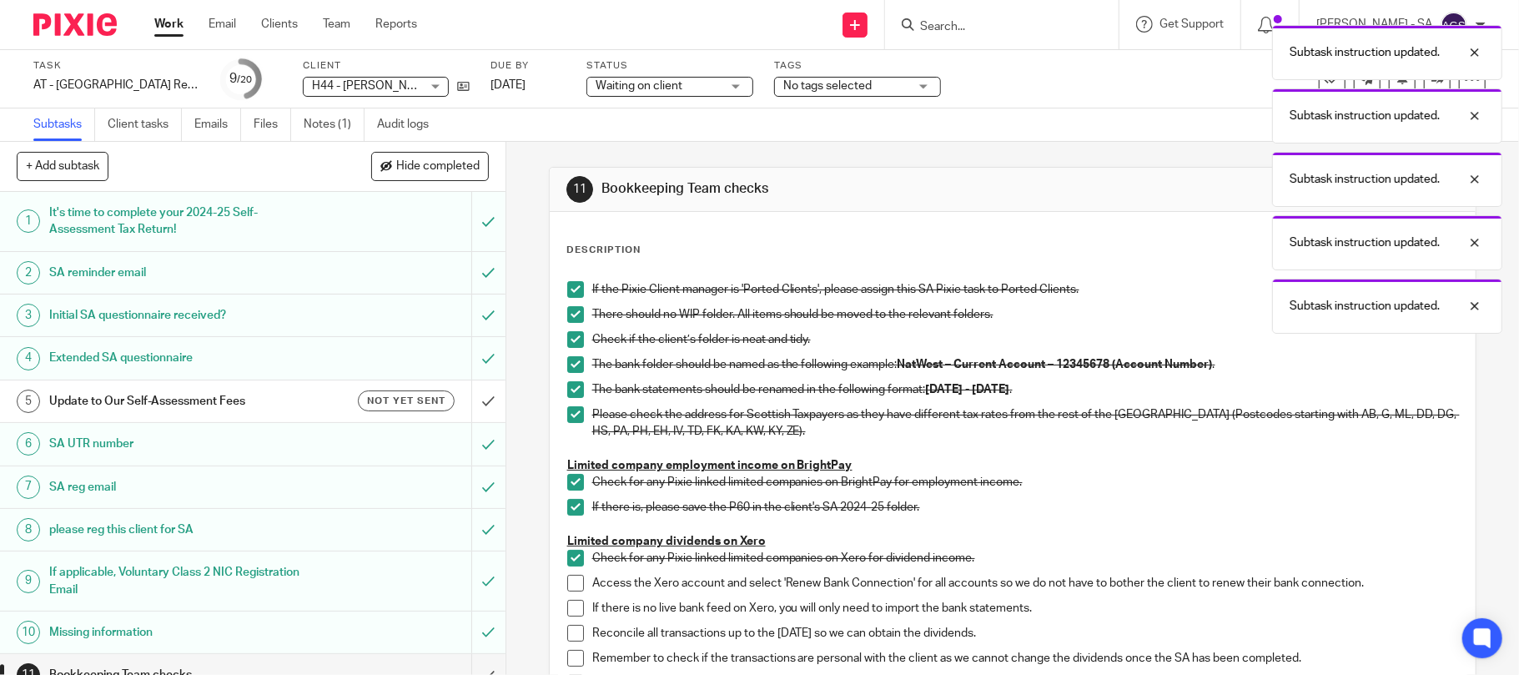
click at [568, 605] on span at bounding box center [575, 608] width 17 height 17
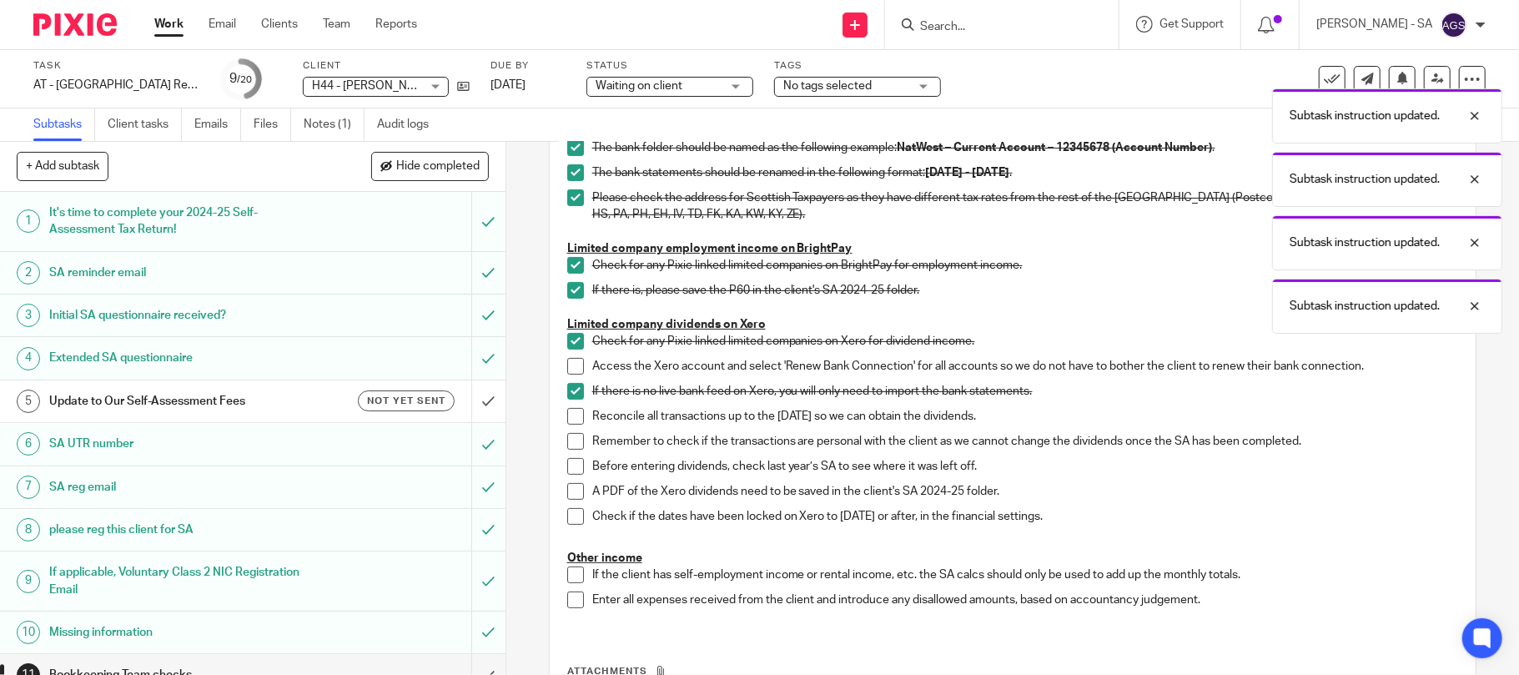
scroll to position [222, 0]
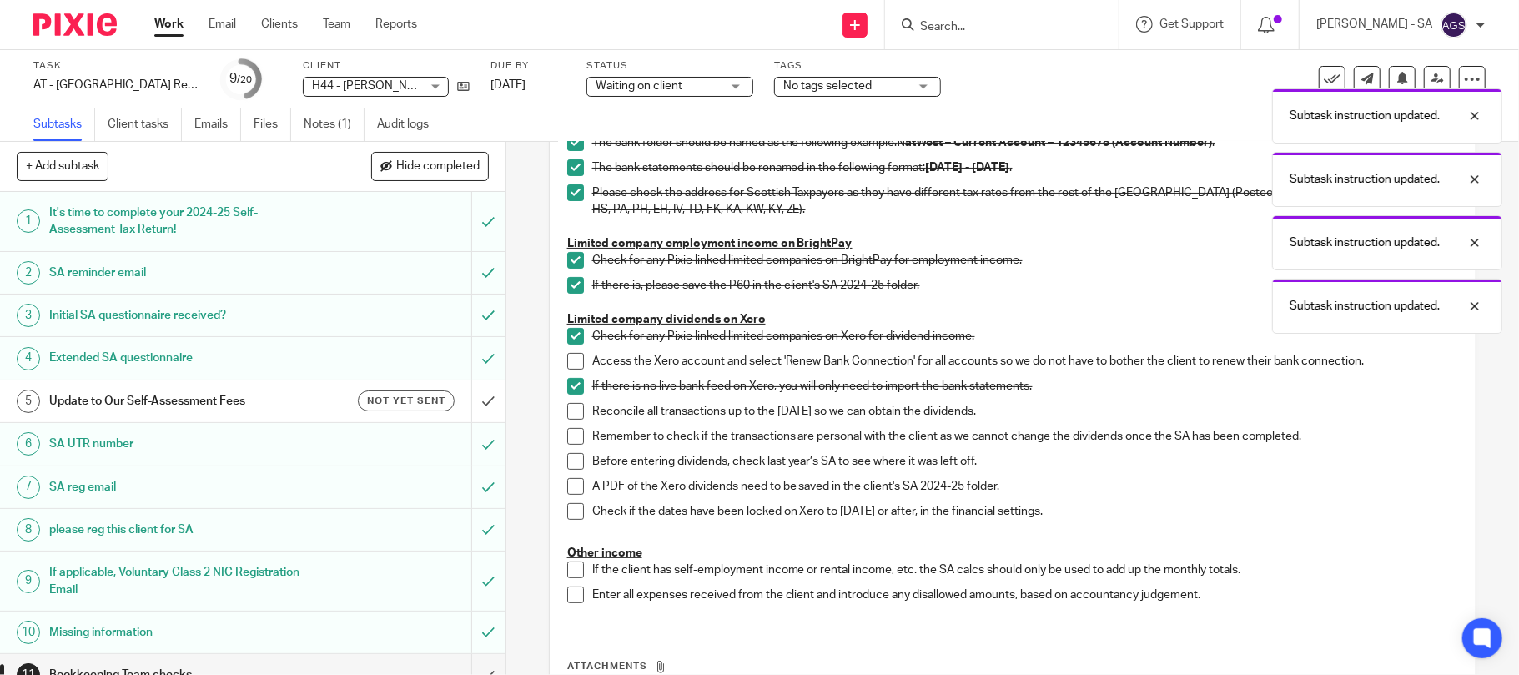
drag, startPoint x: 565, startPoint y: 358, endPoint x: 571, endPoint y: 402, distance: 44.6
click at [568, 359] on span at bounding box center [575, 361] width 17 height 17
click at [567, 415] on span at bounding box center [575, 411] width 17 height 17
click at [567, 437] on span at bounding box center [575, 436] width 17 height 17
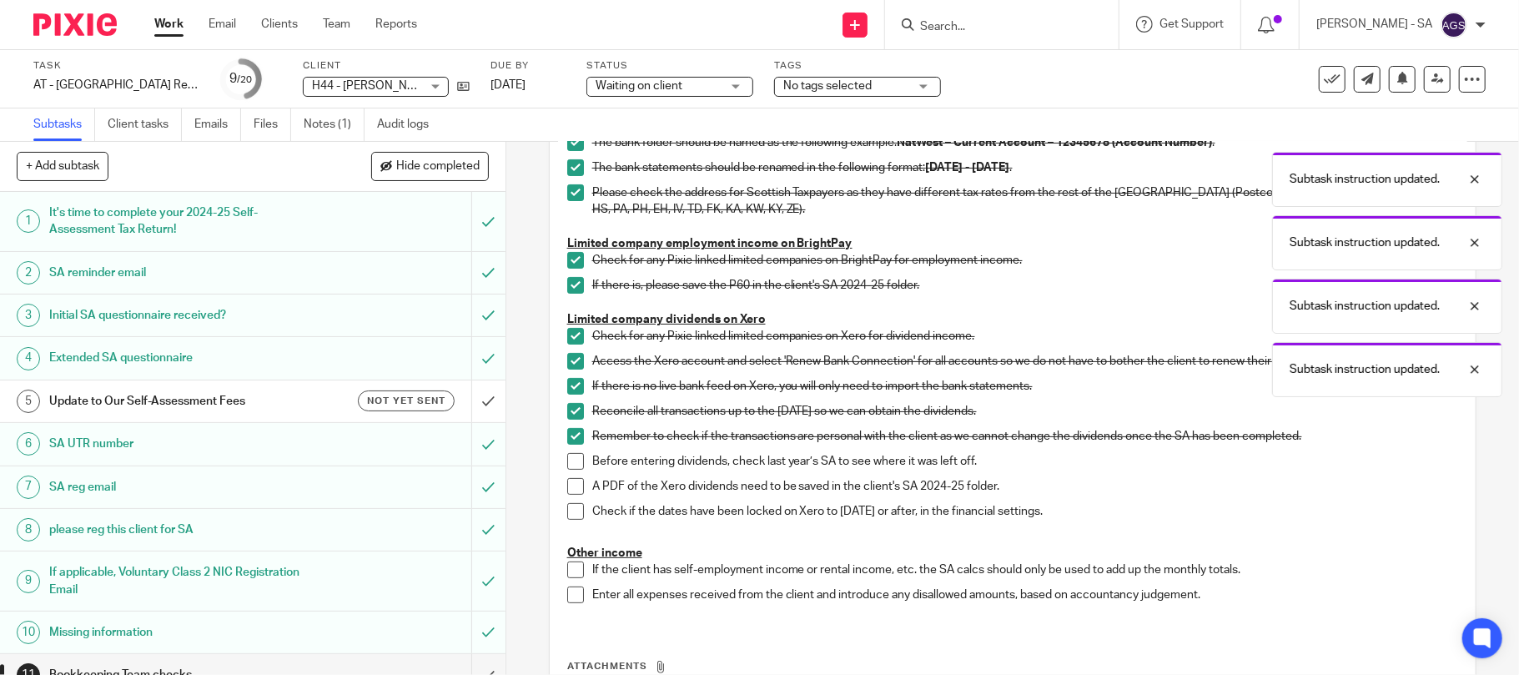
click at [567, 461] on span at bounding box center [575, 461] width 17 height 17
click at [567, 478] on span at bounding box center [575, 486] width 17 height 17
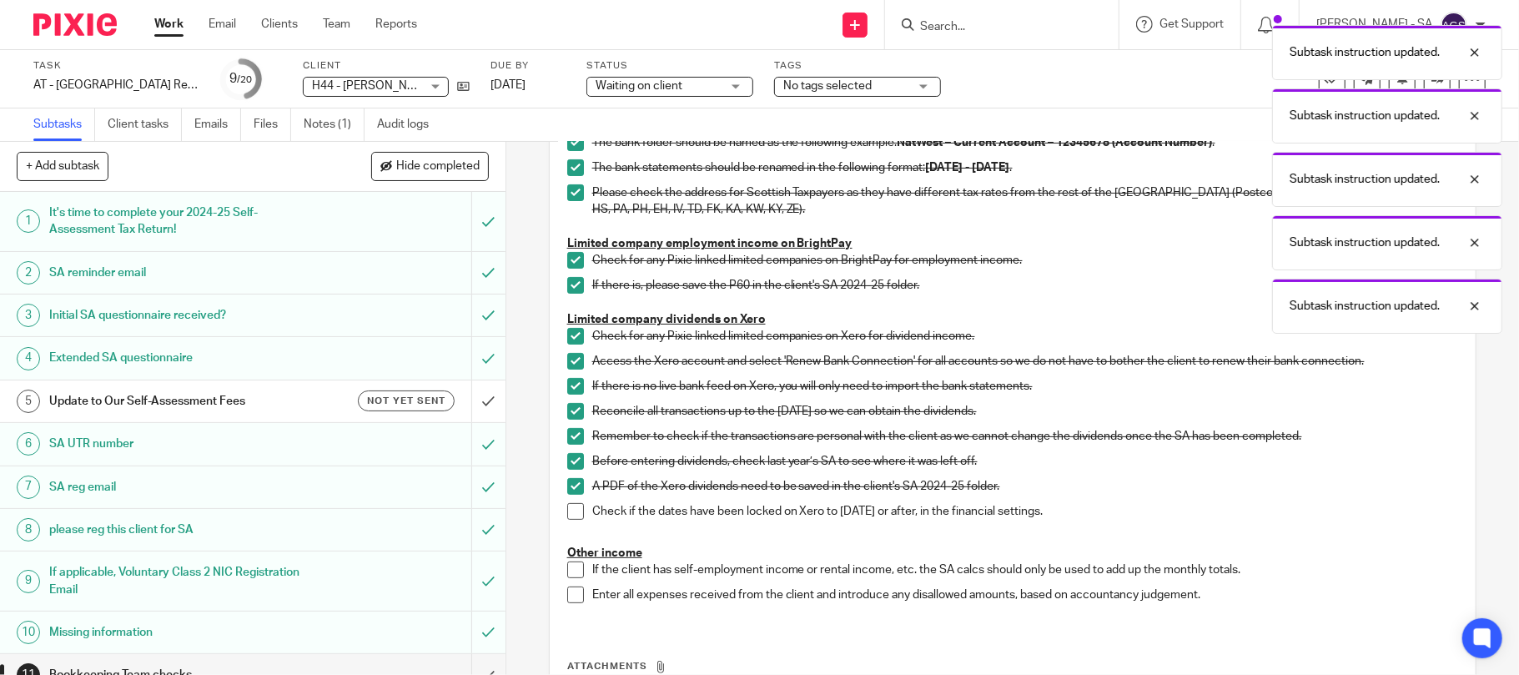
click at [571, 495] on li "A PDF of the Xero dividends need to be saved in the client's SA 2024-25 folder." at bounding box center [1013, 490] width 892 height 25
click at [570, 505] on span at bounding box center [575, 511] width 17 height 17
drag, startPoint x: 569, startPoint y: 555, endPoint x: 569, endPoint y: 565, distance: 10.0
click at [569, 561] on div "If the Pixie Client manager is 'Ported Clients', please assign this SA Pixie ta…" at bounding box center [1013, 337] width 908 height 573
click at [569, 575] on span at bounding box center [575, 569] width 17 height 17
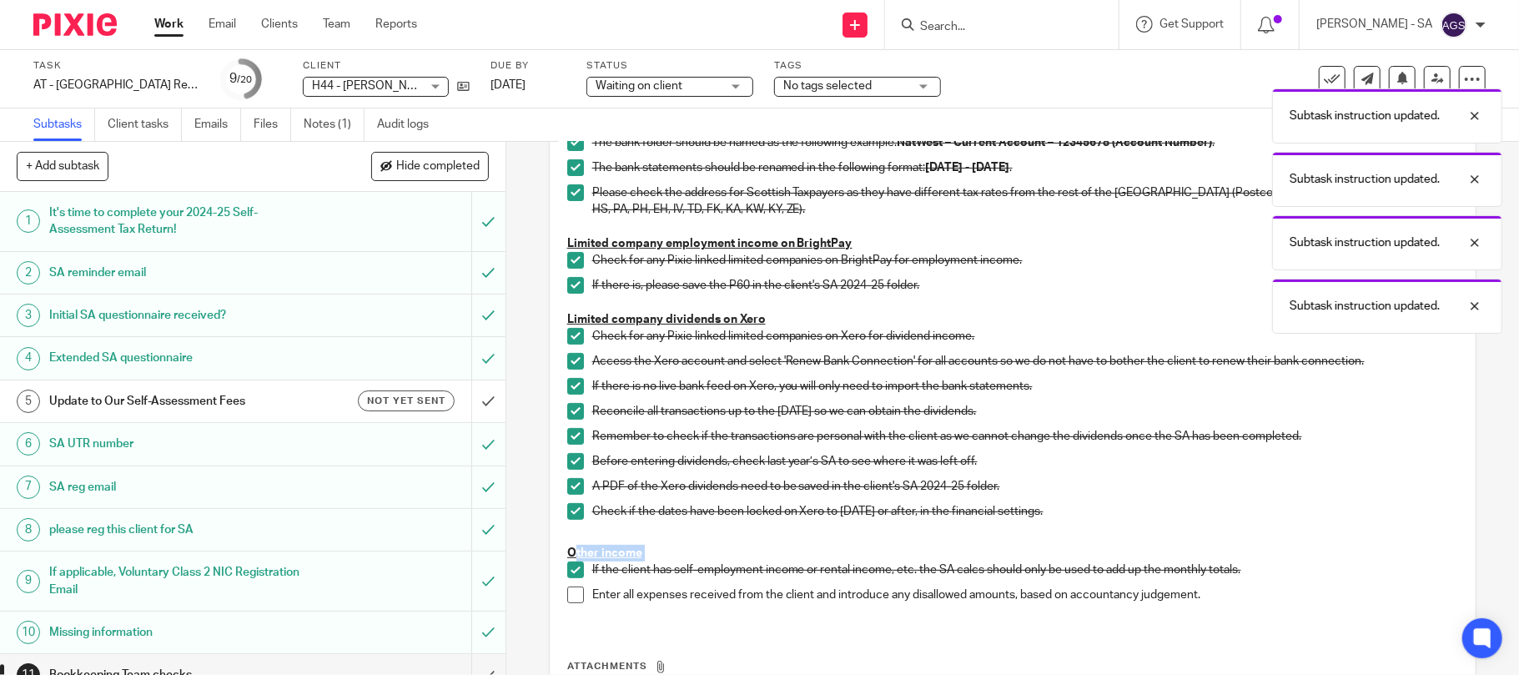
click at [567, 601] on span at bounding box center [575, 594] width 17 height 17
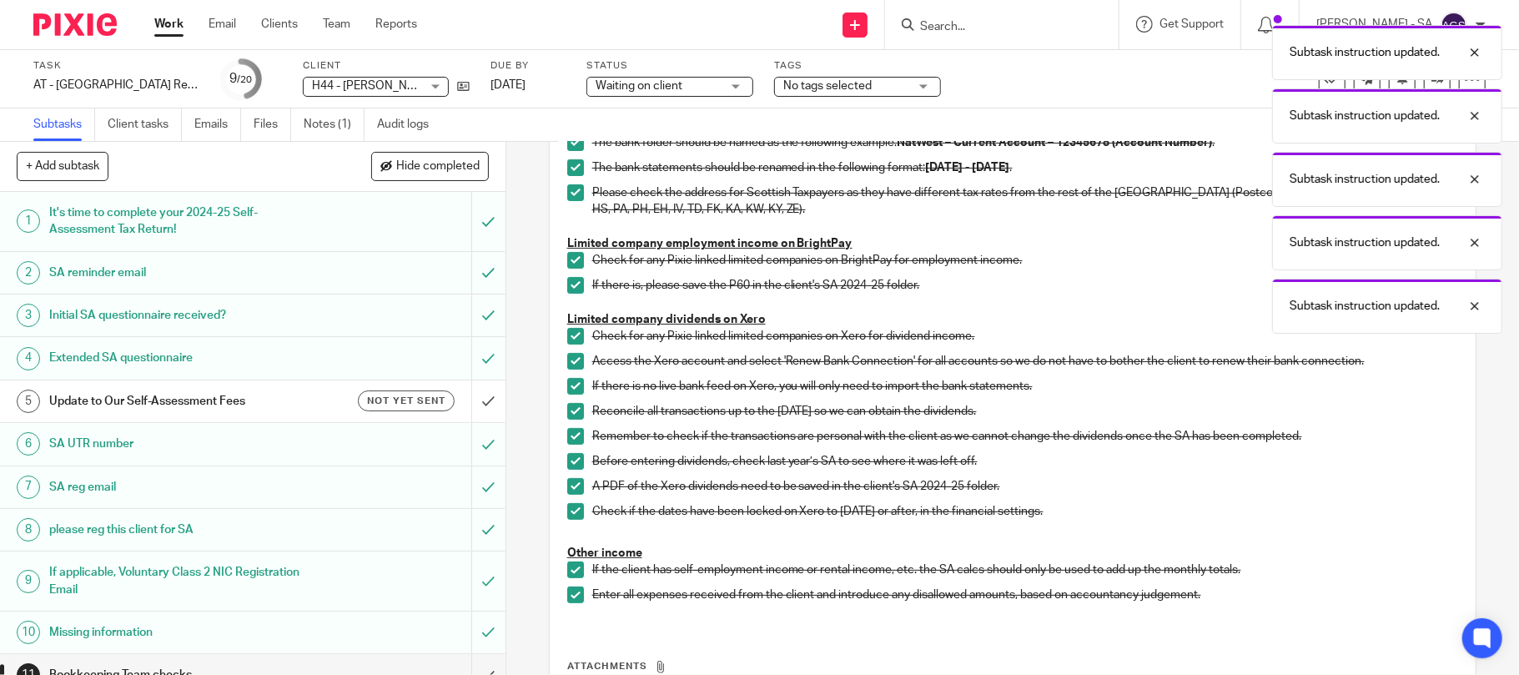
click at [759, 521] on div "Check if the dates have been locked on Xero to 05th April 2025 or after, in the…" at bounding box center [1025, 515] width 867 height 25
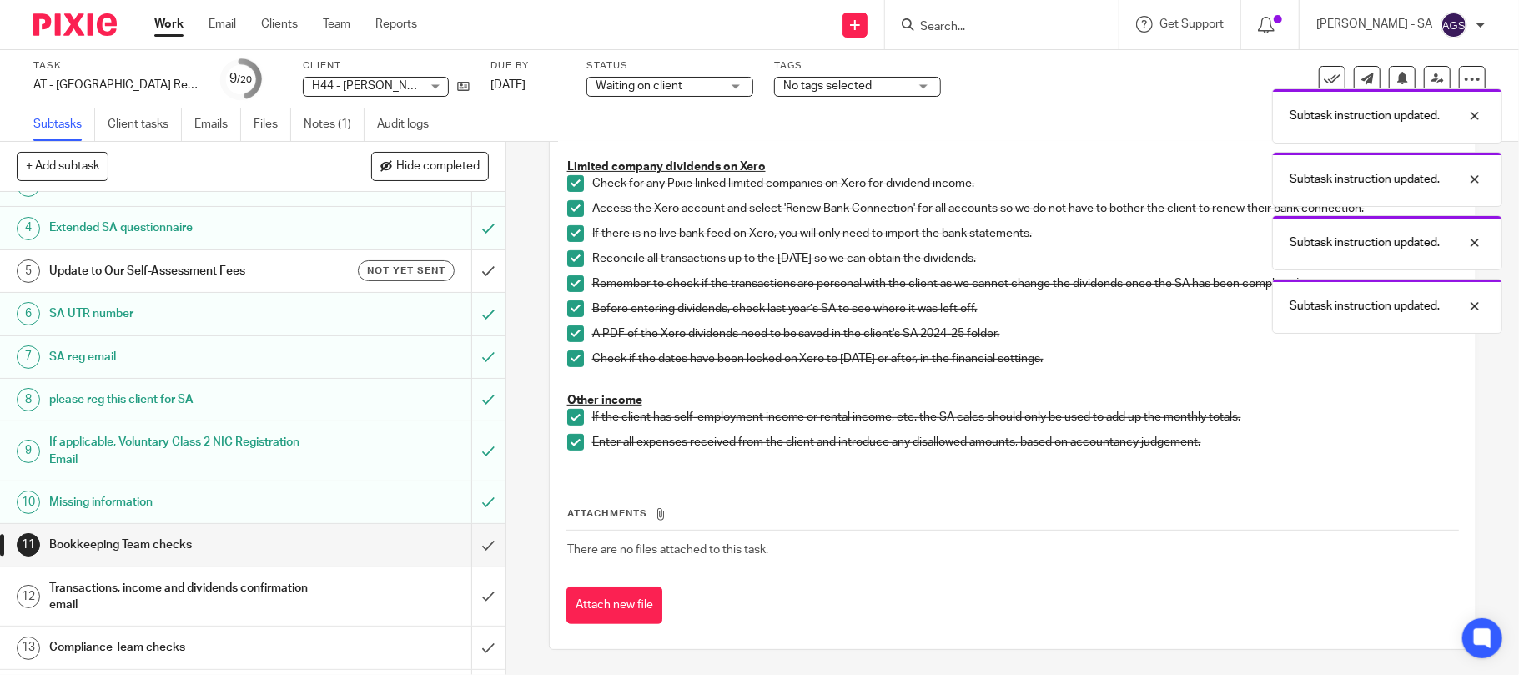
scroll to position [334, 0]
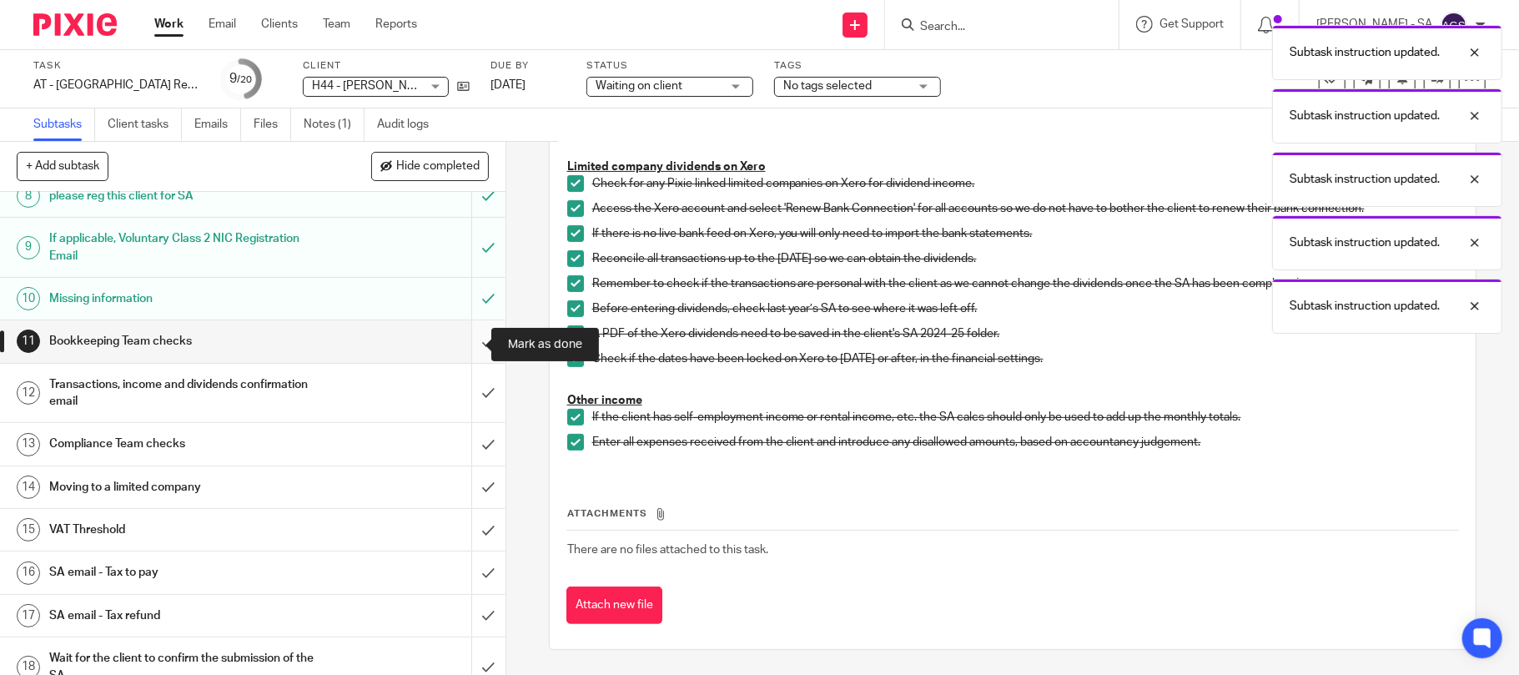
click at [472, 339] on input "submit" at bounding box center [252, 341] width 505 height 42
click at [459, 387] on input "submit" at bounding box center [252, 393] width 505 height 59
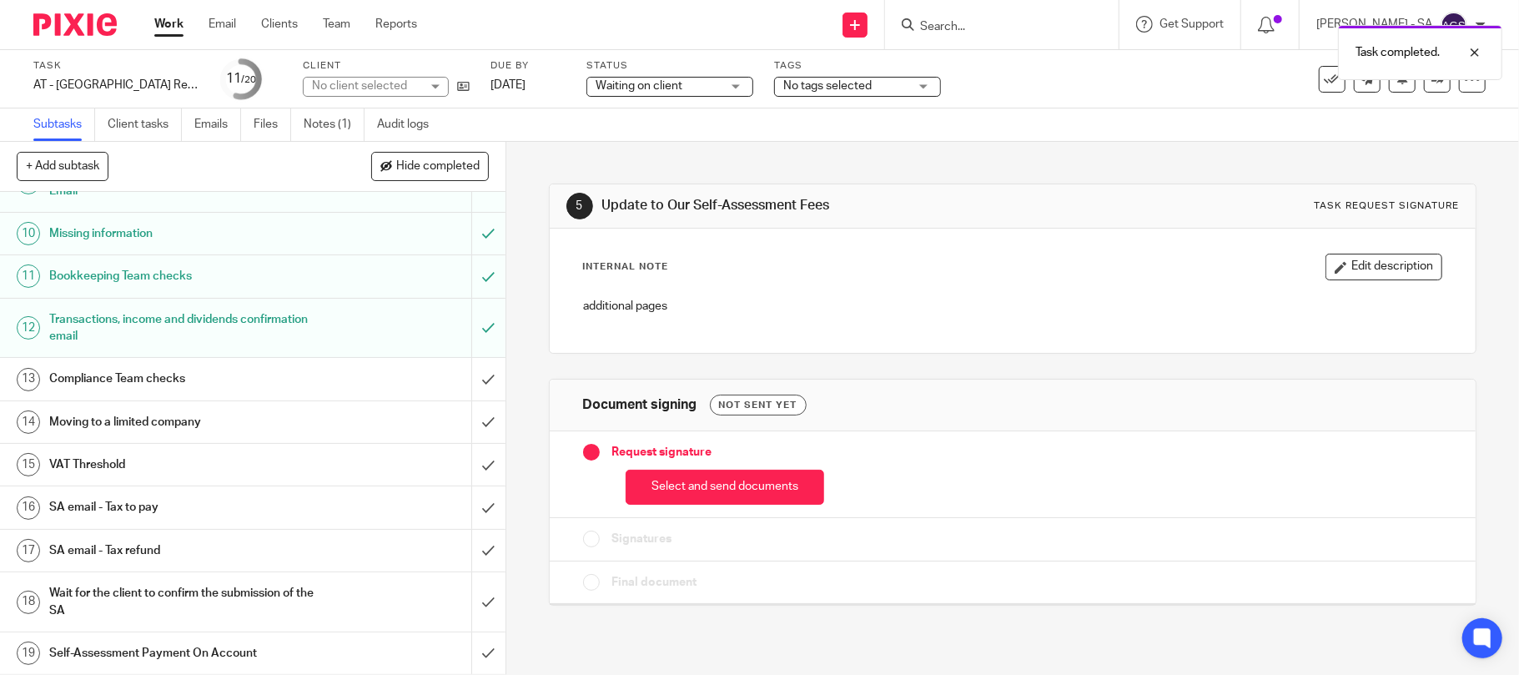
scroll to position [447, 0]
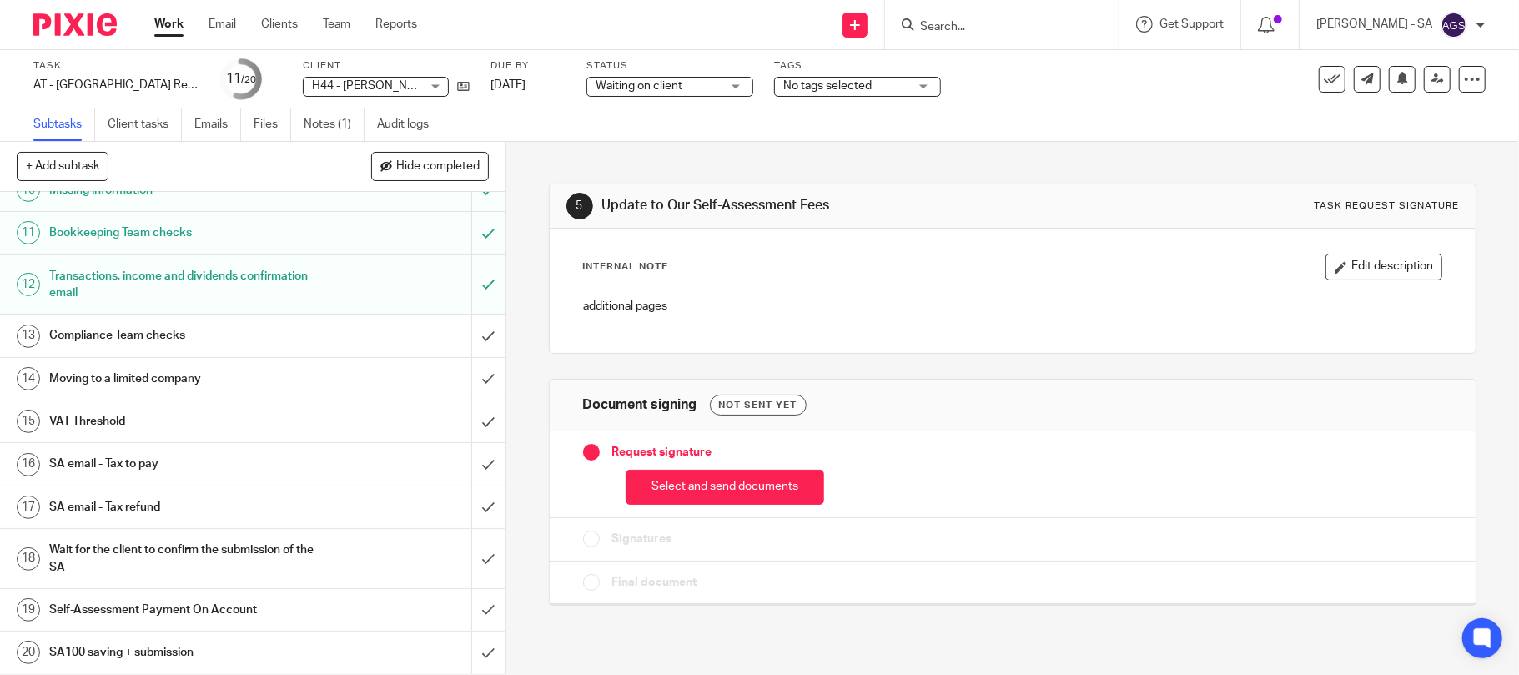
click at [161, 500] on h1 "SA email - Tax refund" at bounding box center [184, 507] width 270 height 25
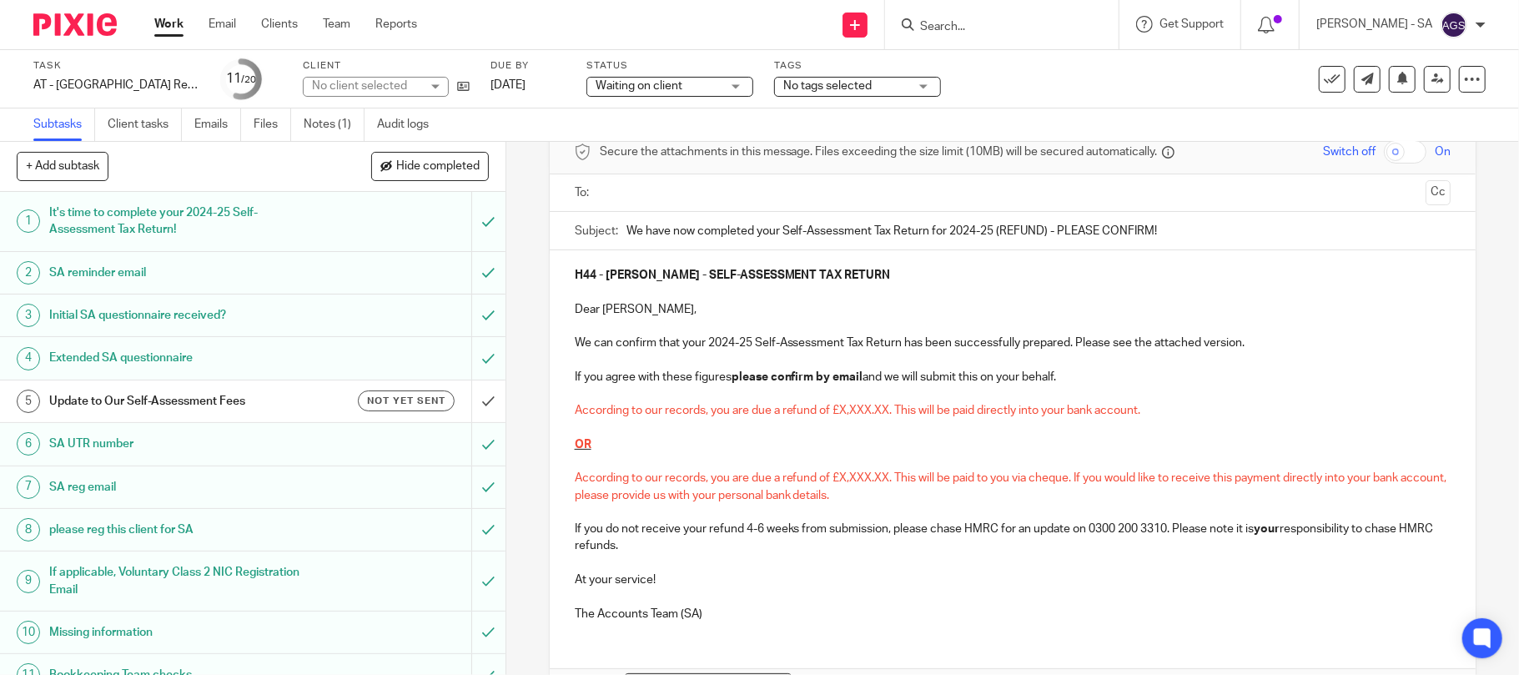
scroll to position [111, 0]
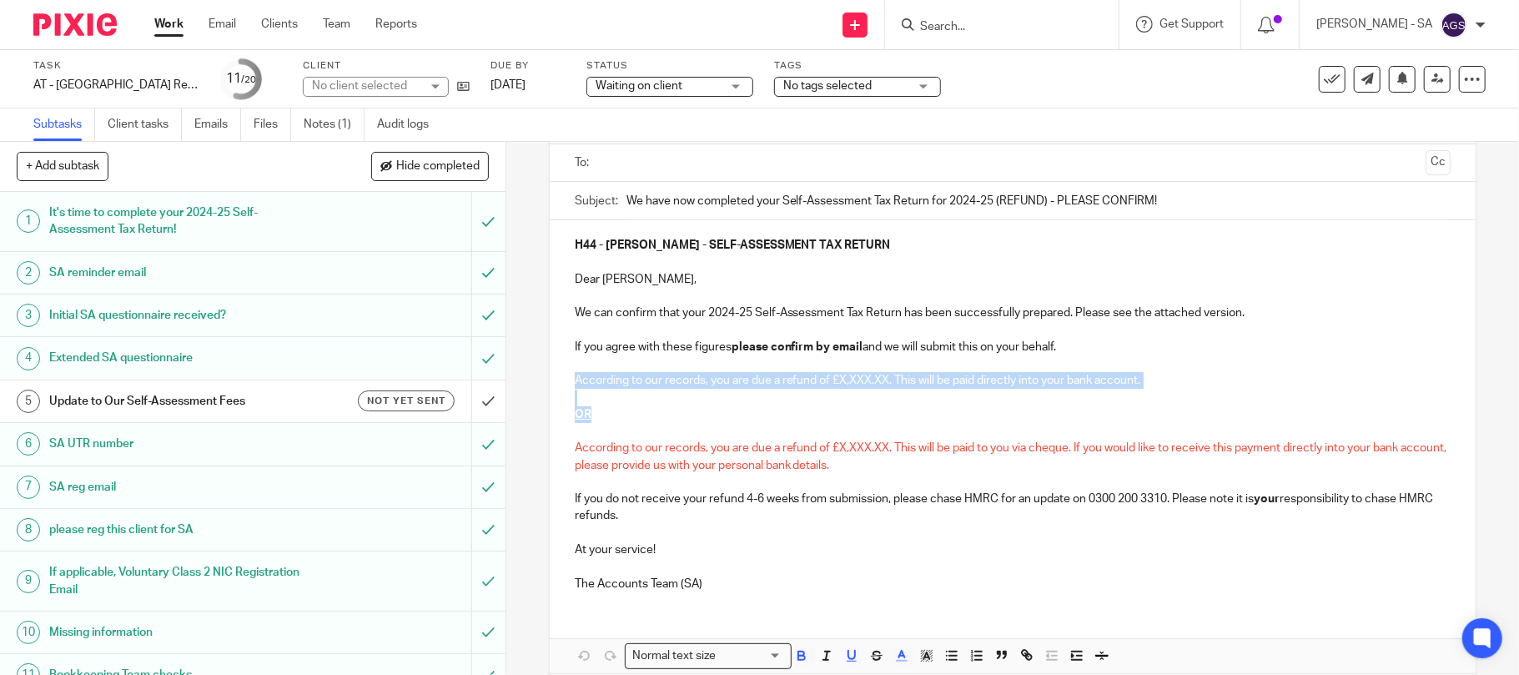
drag, startPoint x: 567, startPoint y: 378, endPoint x: 604, endPoint y: 411, distance: 49.6
click at [604, 411] on div "H44 - [PERSON_NAME] - SELF-ASSESSMENT TAX RETURN Dear [PERSON_NAME], We can con…" at bounding box center [1013, 412] width 927 height 384
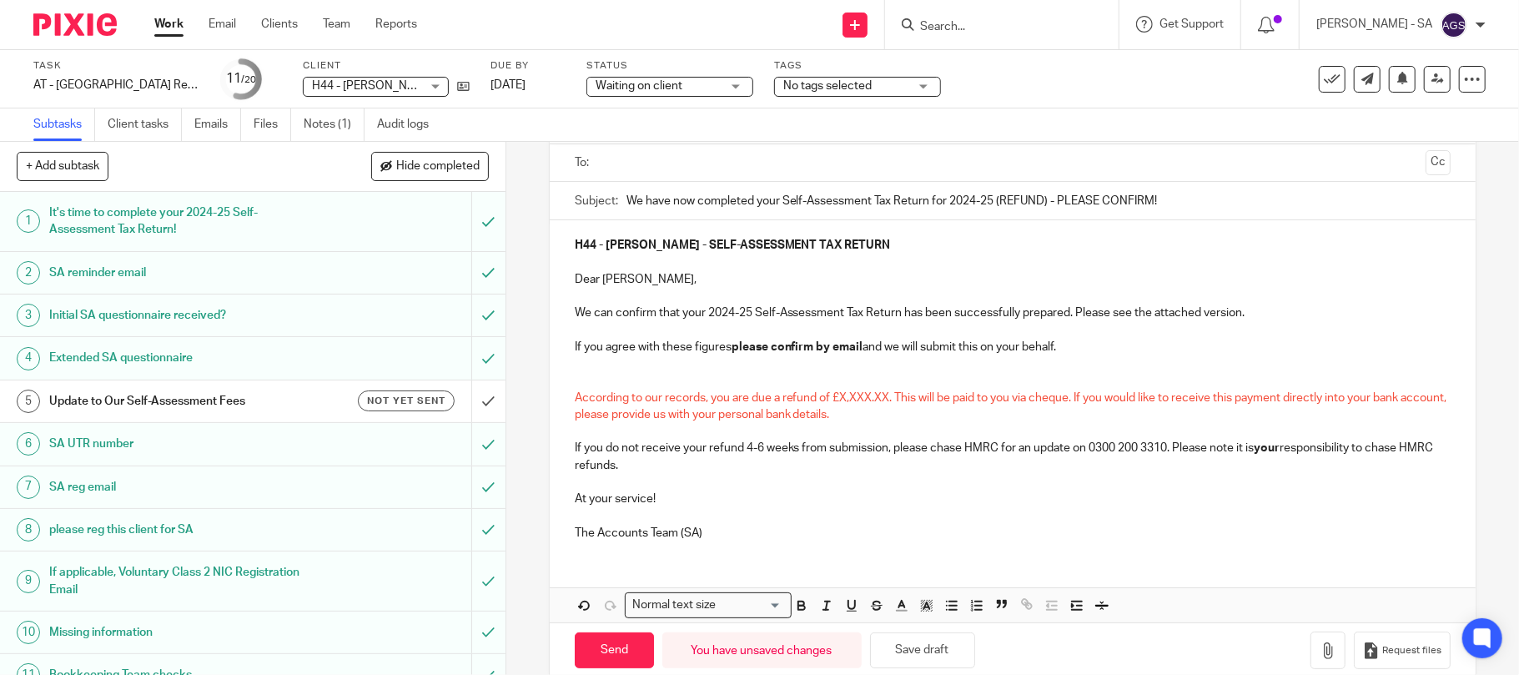
scroll to position [0, 0]
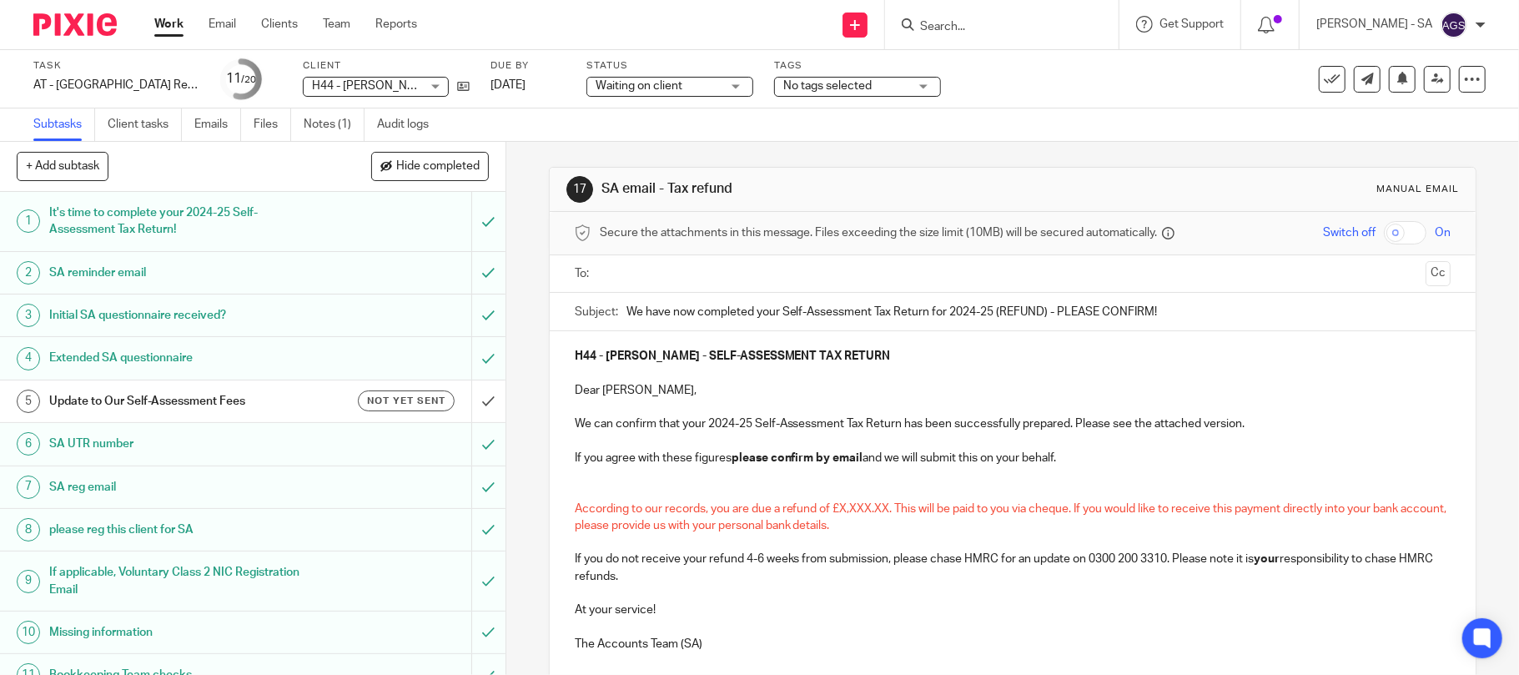
click at [575, 488] on p at bounding box center [1013, 491] width 877 height 17
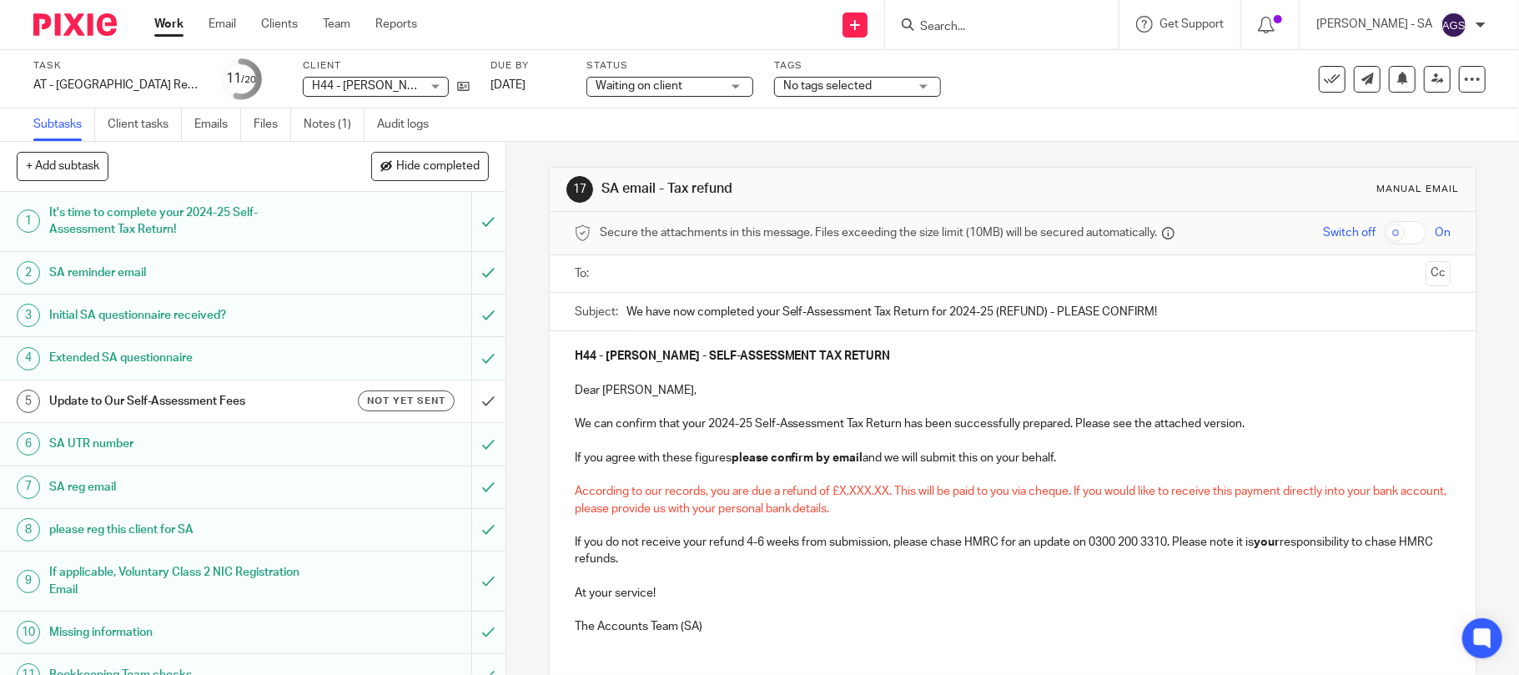
click at [1059, 497] on span "According to our records, you are due a refund of £X,XXX.XX. This will be paid …" at bounding box center [1012, 499] width 875 height 28
click at [1068, 494] on span "According to our records, you are due a refund of £X,XXX.XX. This will be paid …" at bounding box center [1012, 499] width 875 height 28
click at [1068, 492] on span "According to our records, you are due a refund of £X,XXX.XX. This will be paid …" at bounding box center [991, 499] width 833 height 28
click at [1075, 492] on span "According to our records, you are due a refund of £X,XXX.XX. This will be paid …" at bounding box center [993, 499] width 836 height 28
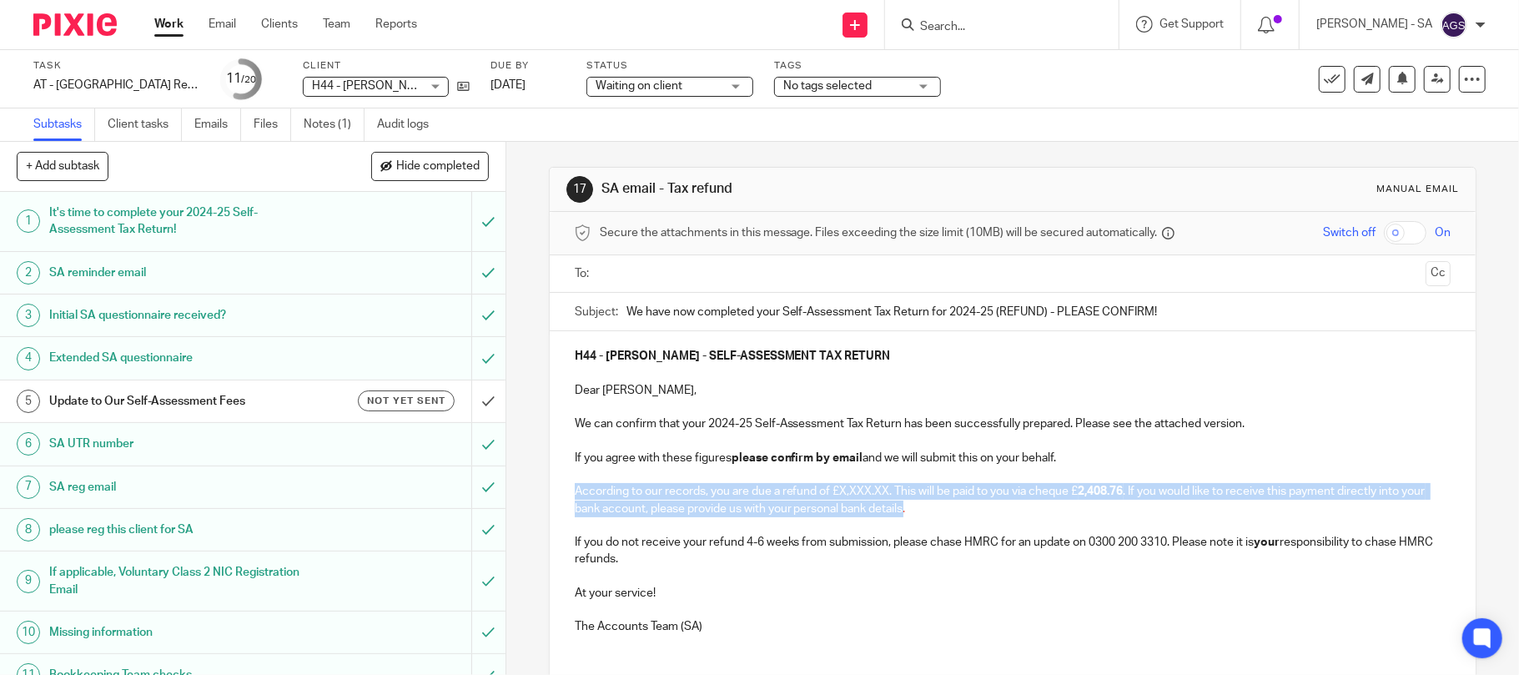
drag, startPoint x: 567, startPoint y: 491, endPoint x: 927, endPoint y: 512, distance: 360.9
click at [927, 512] on p "According to our records, you are due a refund of £X,XXX.XX. This will be paid …" at bounding box center [1013, 500] width 877 height 34
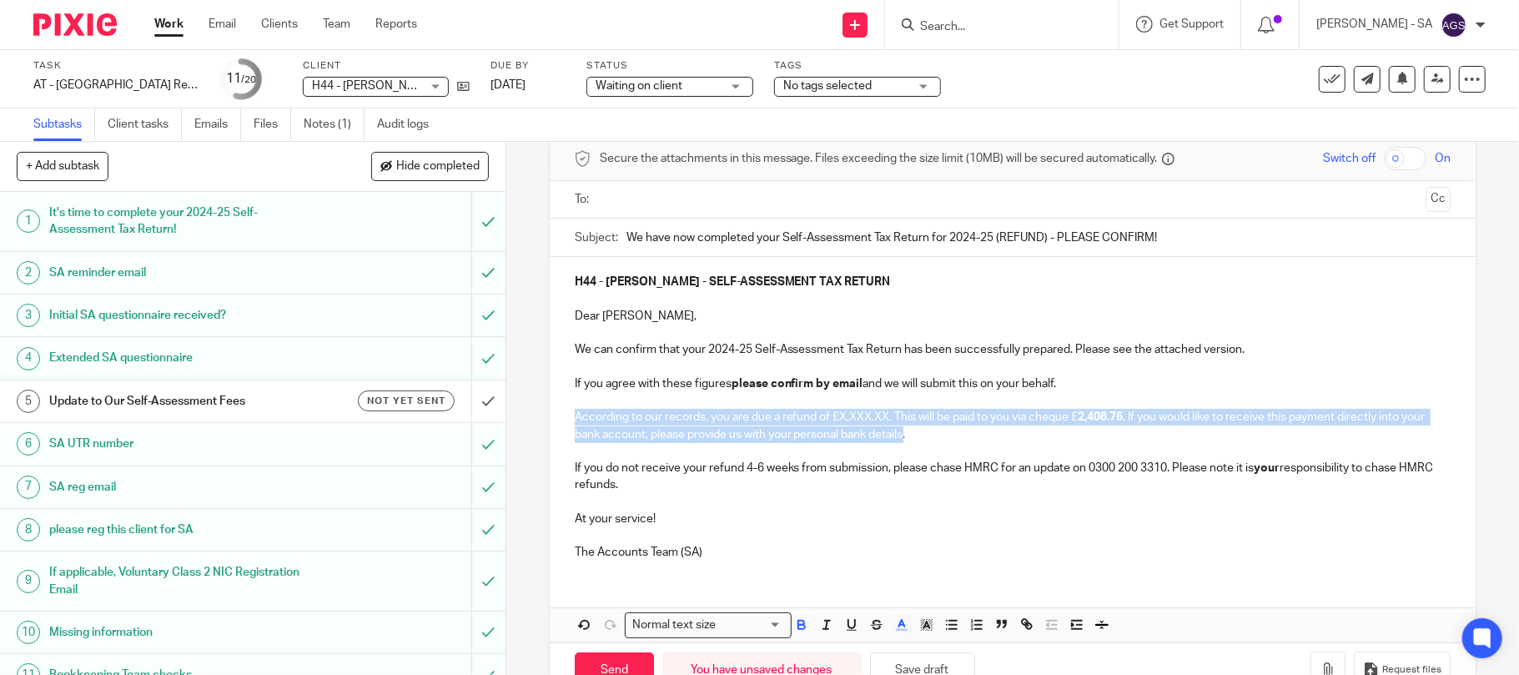
scroll to position [125, 0]
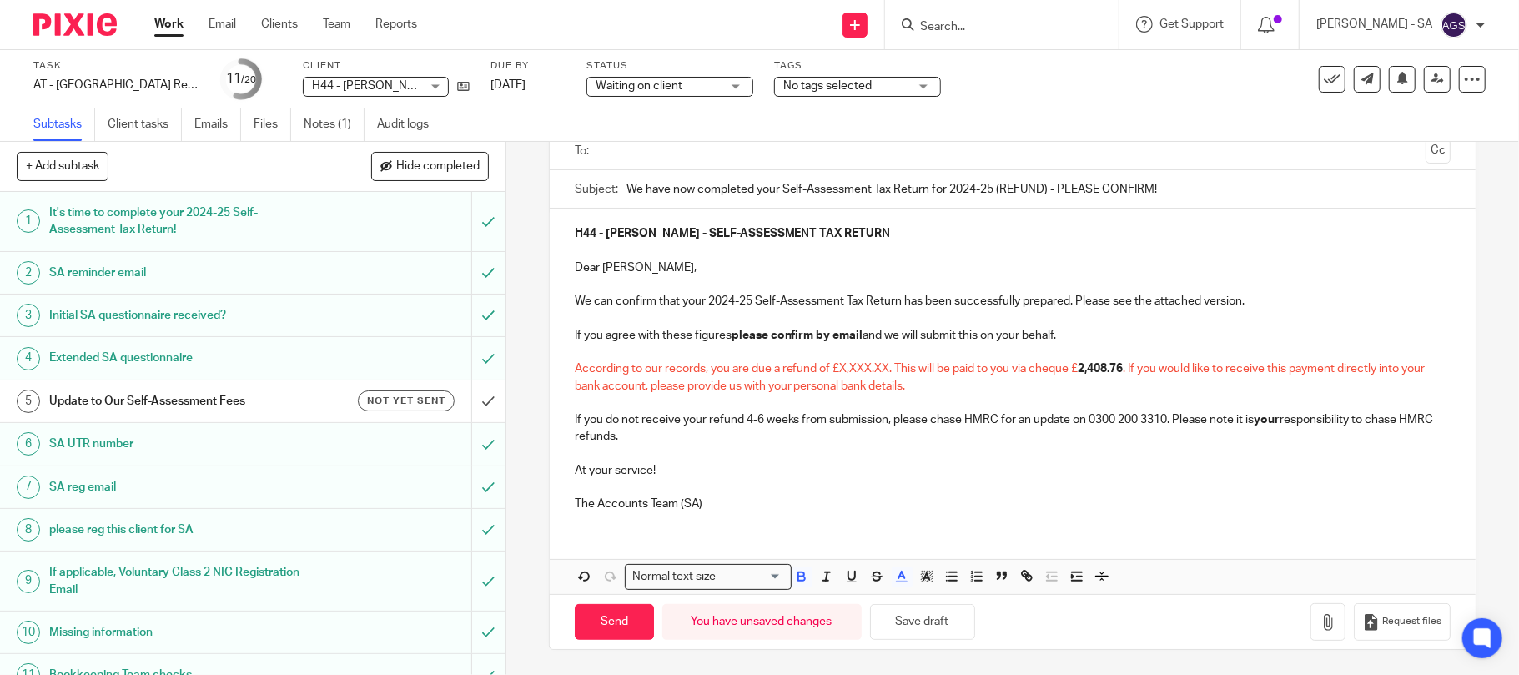
click at [865, 462] on p "At your service!" at bounding box center [1013, 470] width 877 height 17
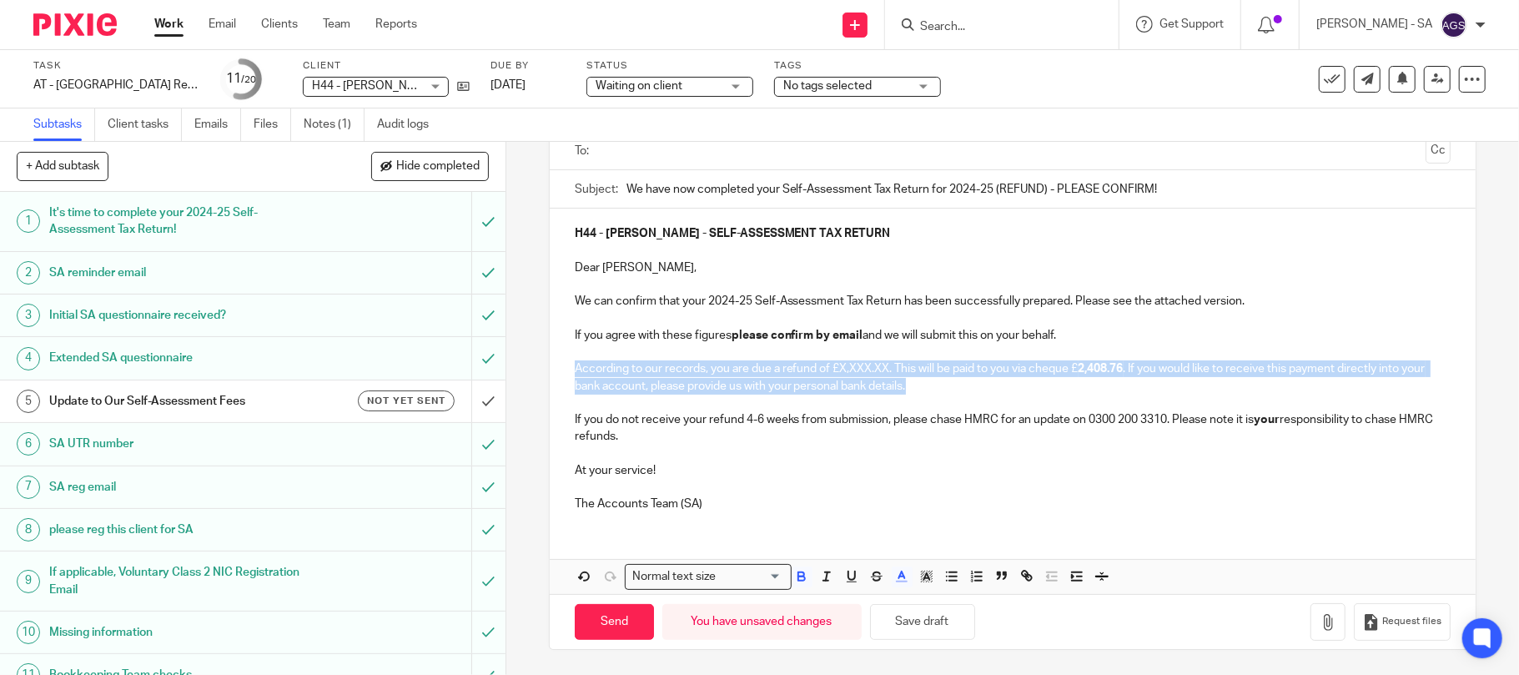
drag, startPoint x: 557, startPoint y: 367, endPoint x: 988, endPoint y: 398, distance: 431.5
click at [972, 385] on div "H44 - TYRESE HALL - SELF-ASSESSMENT TAX RETURN Dear Tyrese, We can confirm that…" at bounding box center [1013, 367] width 927 height 317
click at [902, 578] on icon "button" at bounding box center [901, 576] width 15 height 15
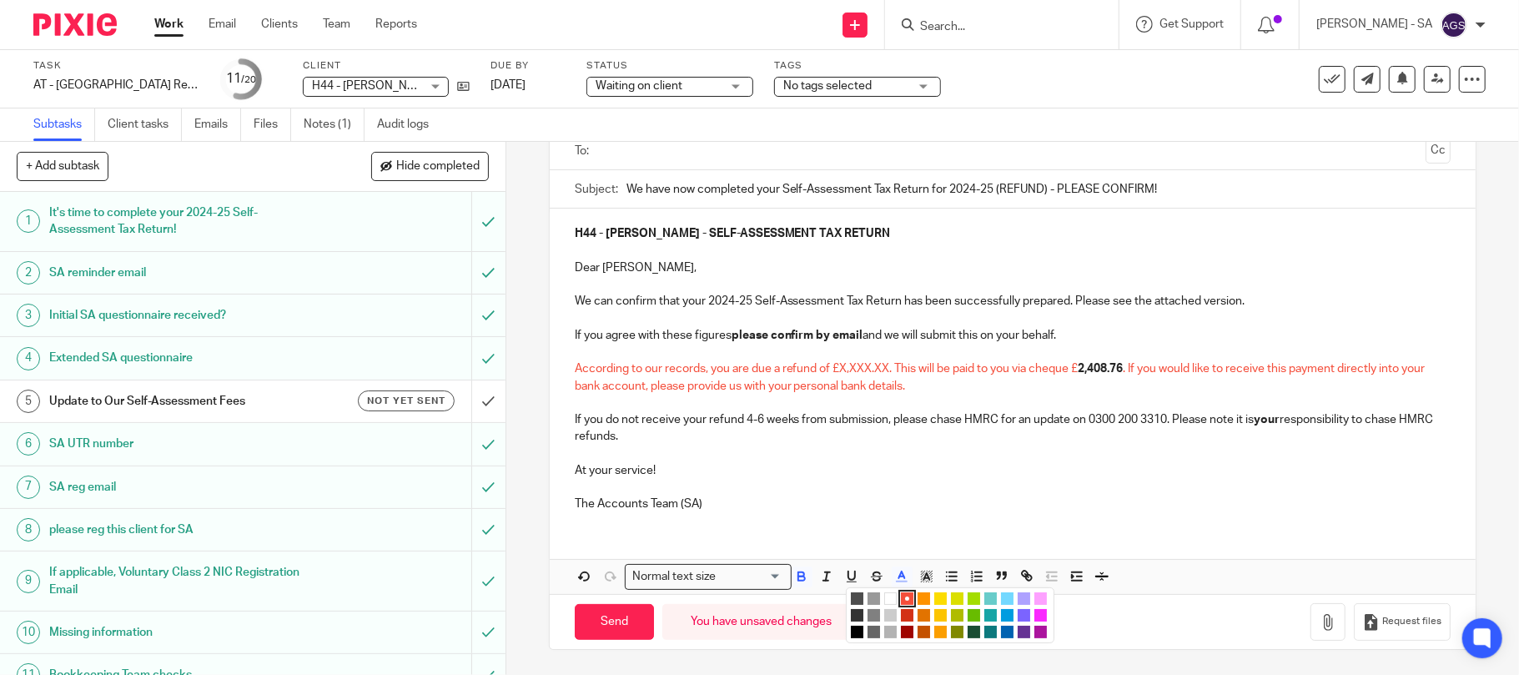
click at [851, 631] on li "color:#000000" at bounding box center [857, 632] width 13 height 13
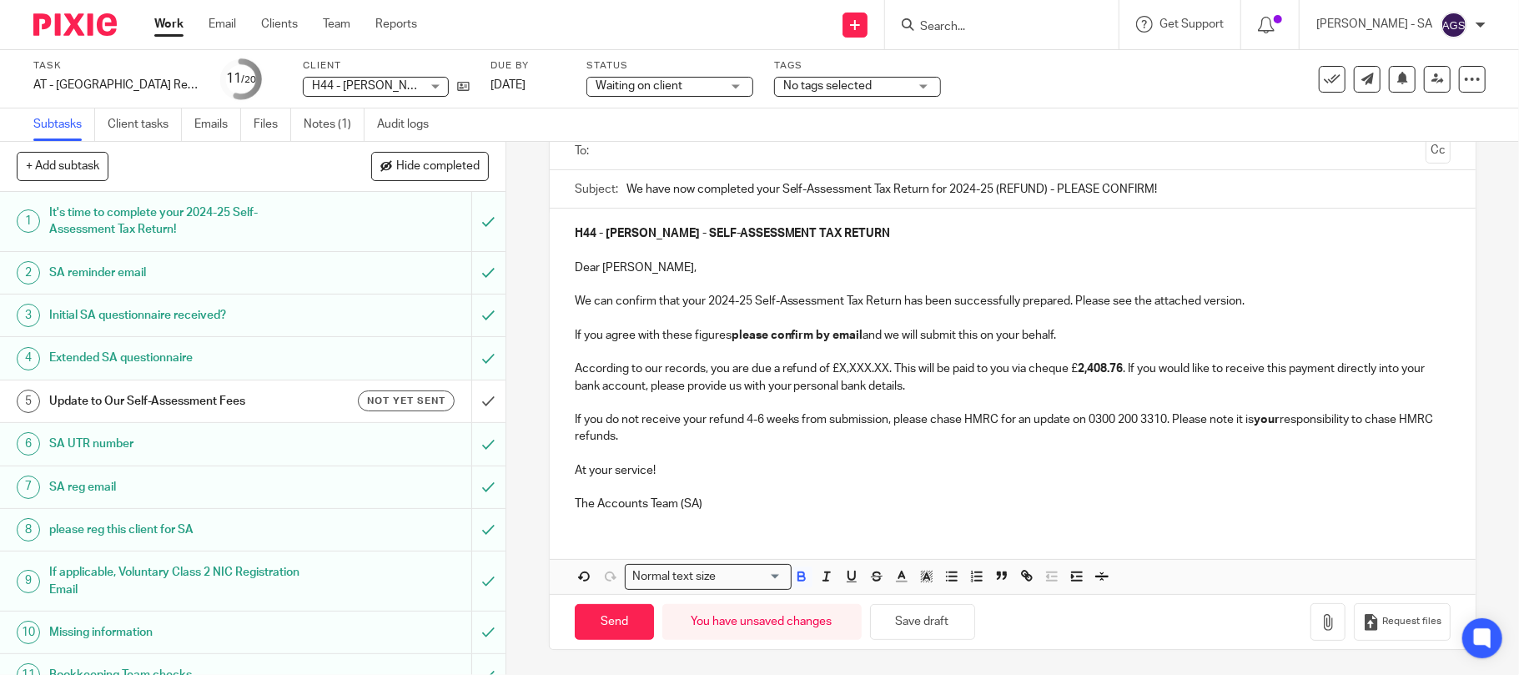
click at [983, 510] on p "The Accounts Team (SA)" at bounding box center [1013, 503] width 877 height 17
click at [1076, 370] on p "According to our records, you are due a refund of £X,XXX.XX. This will be paid …" at bounding box center [1013, 377] width 877 height 34
click at [1098, 489] on p at bounding box center [1013, 487] width 877 height 17
click at [901, 619] on button "Save draft" at bounding box center [922, 622] width 105 height 36
